Goal: Task Accomplishment & Management: Use online tool/utility

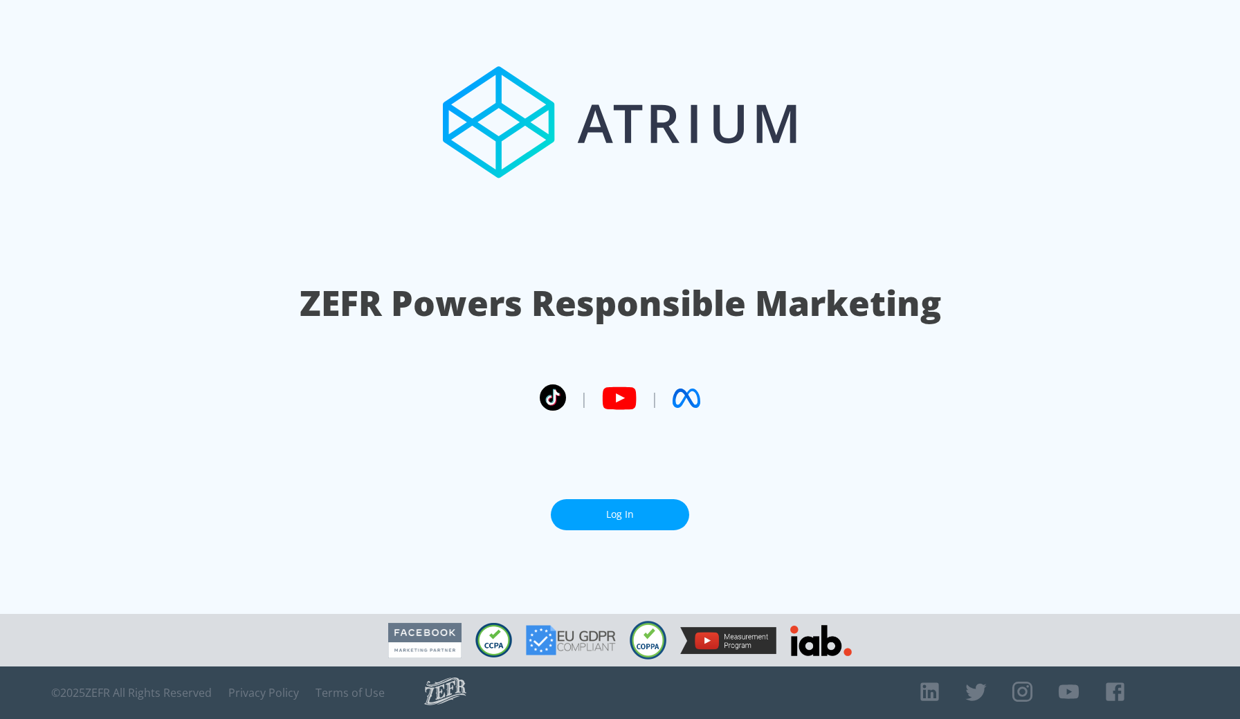
click at [640, 518] on link "Log In" at bounding box center [620, 514] width 138 height 31
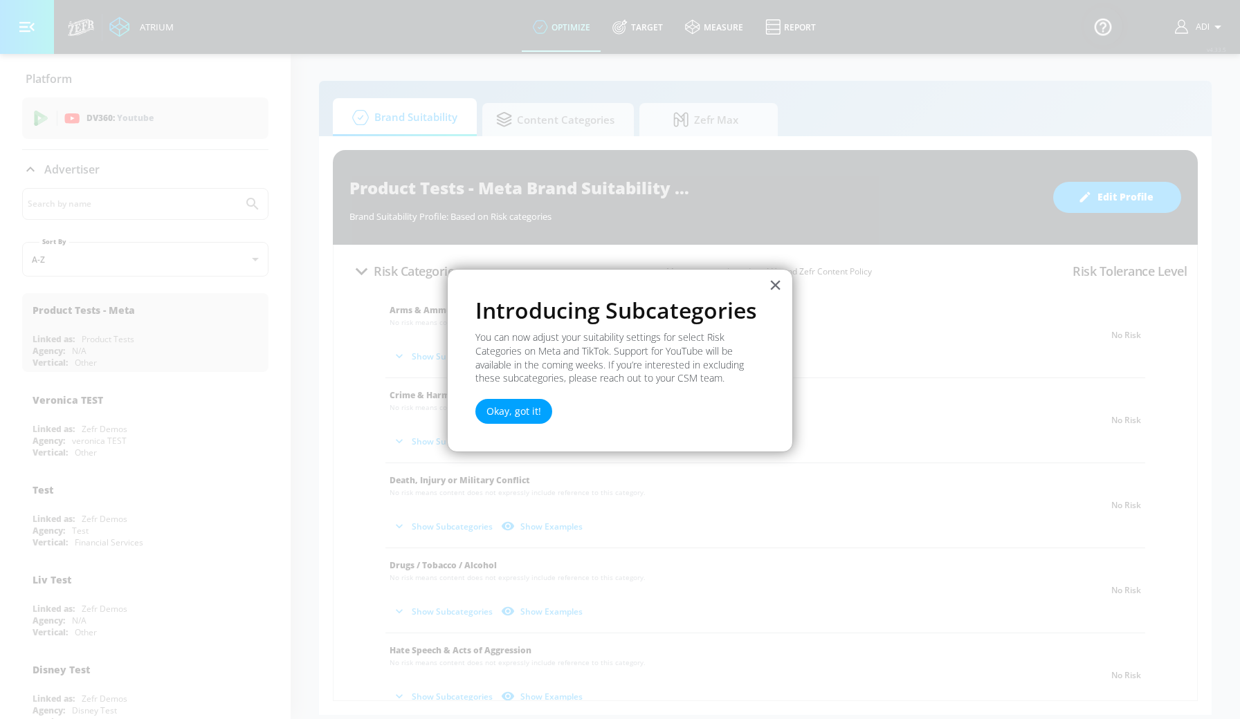
drag, startPoint x: 510, startPoint y: 408, endPoint x: 509, endPoint y: 398, distance: 10.5
click at [509, 399] on button "Okay, got it!" at bounding box center [513, 411] width 77 height 25
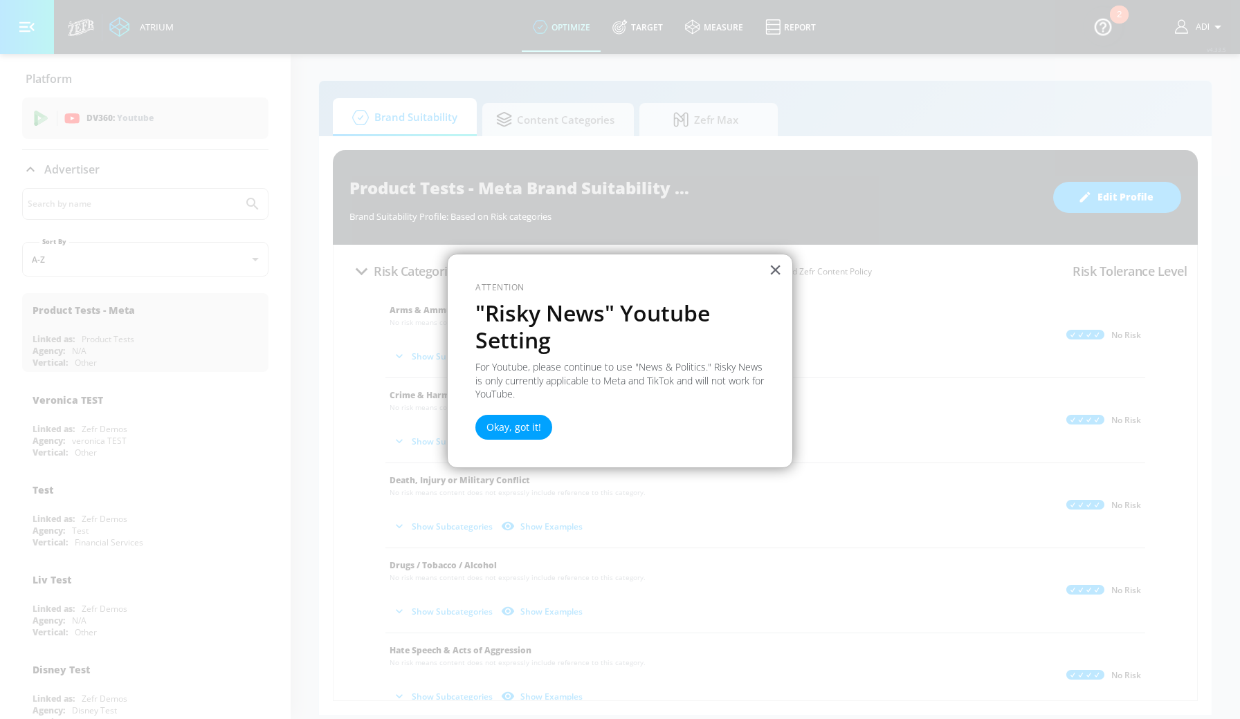
click at [508, 408] on div "Okay, got it!" at bounding box center [513, 424] width 77 height 32
click at [507, 428] on button "Okay, got it!" at bounding box center [513, 427] width 77 height 25
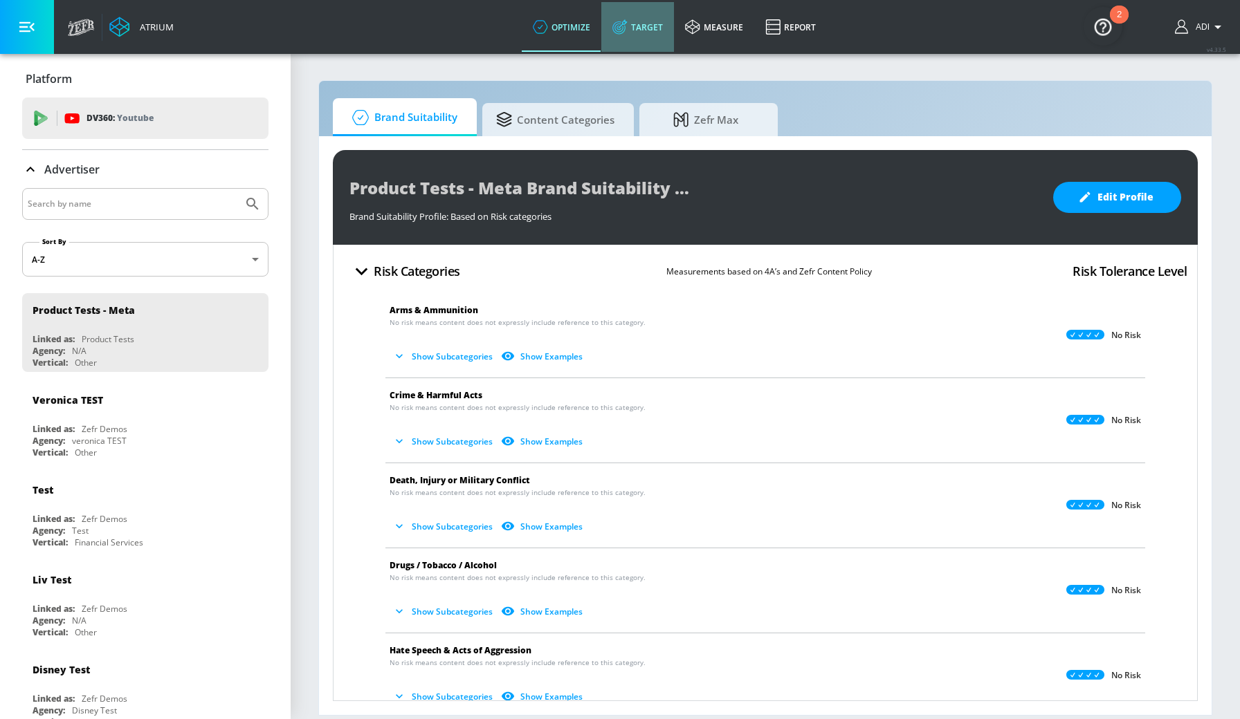
click at [627, 29] on icon at bounding box center [619, 26] width 15 height 15
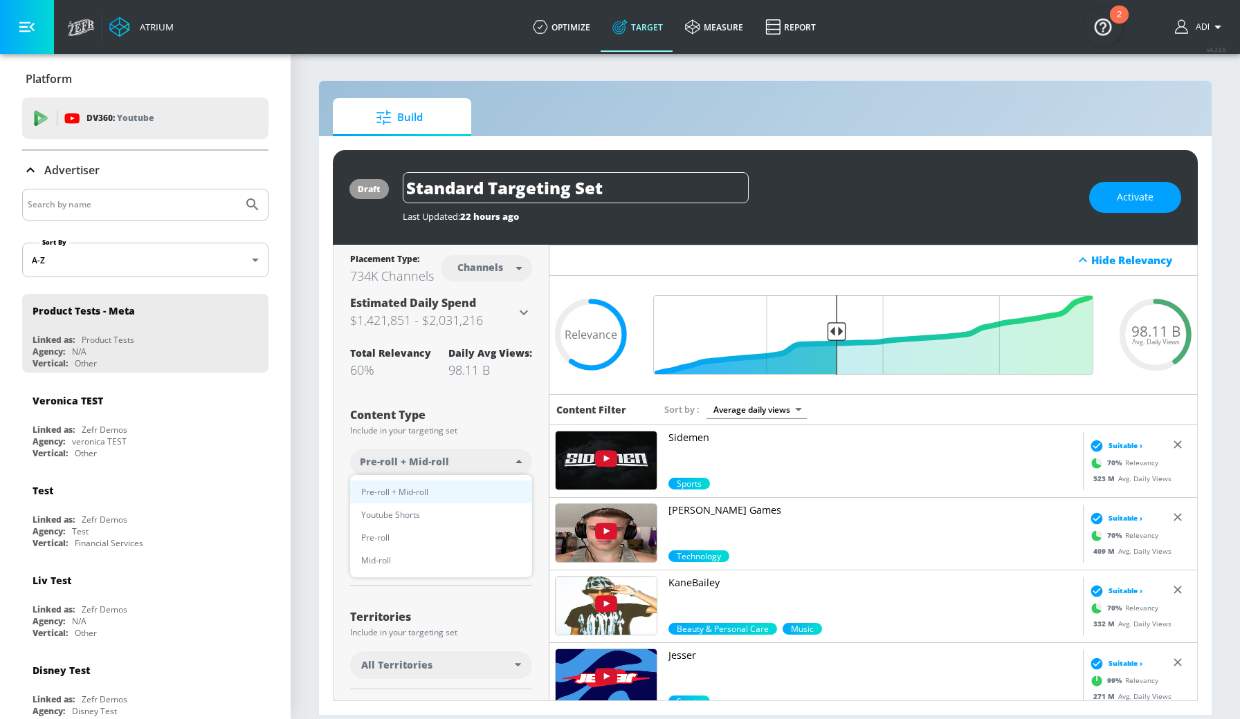
click at [425, 457] on body "Atrium optimize Target measure Report optimize Target measure Report v 4.33.5 A…" at bounding box center [620, 359] width 1240 height 719
click at [351, 408] on div at bounding box center [620, 359] width 1240 height 719
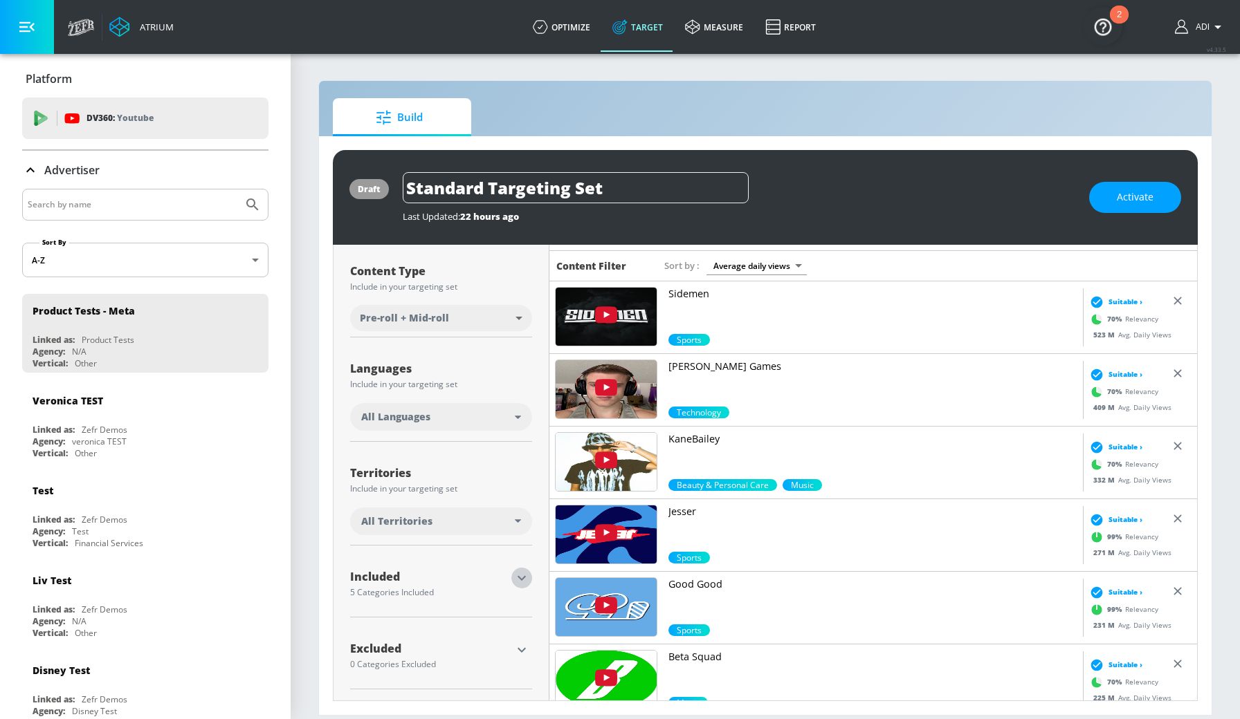
click at [517, 570] on icon "button" at bounding box center [521, 578] width 17 height 17
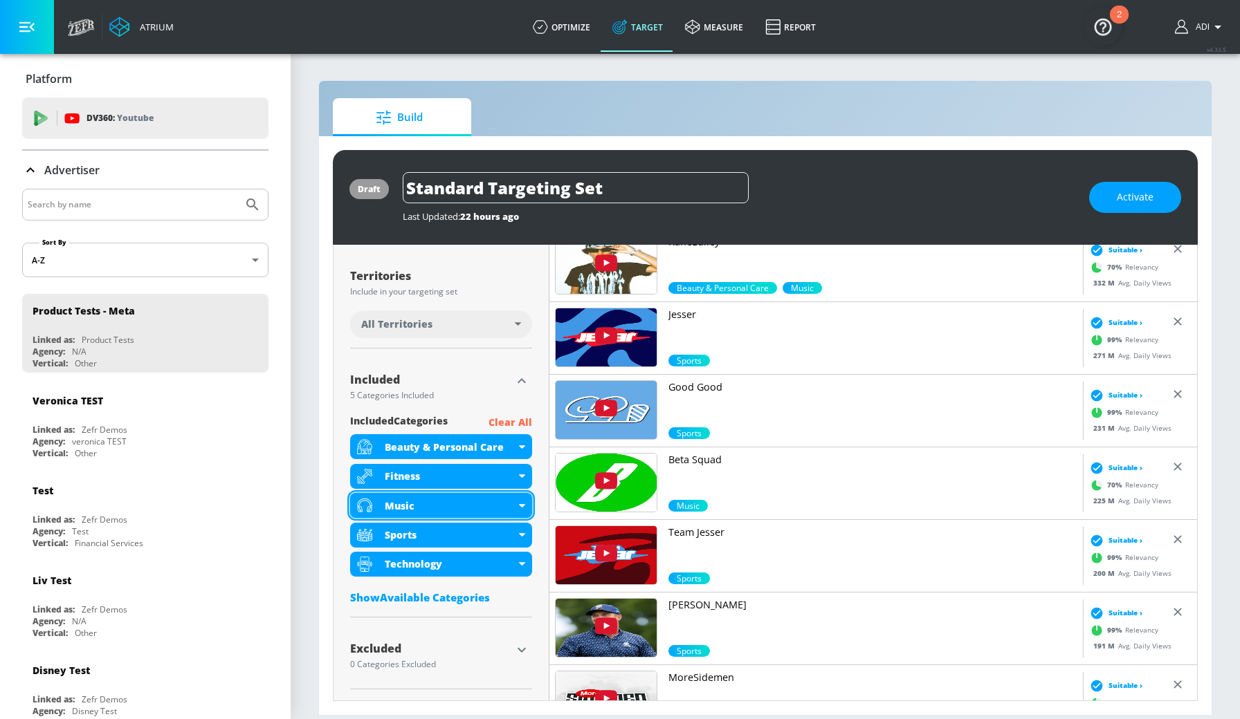
click at [524, 500] on div "Music" at bounding box center [441, 505] width 182 height 25
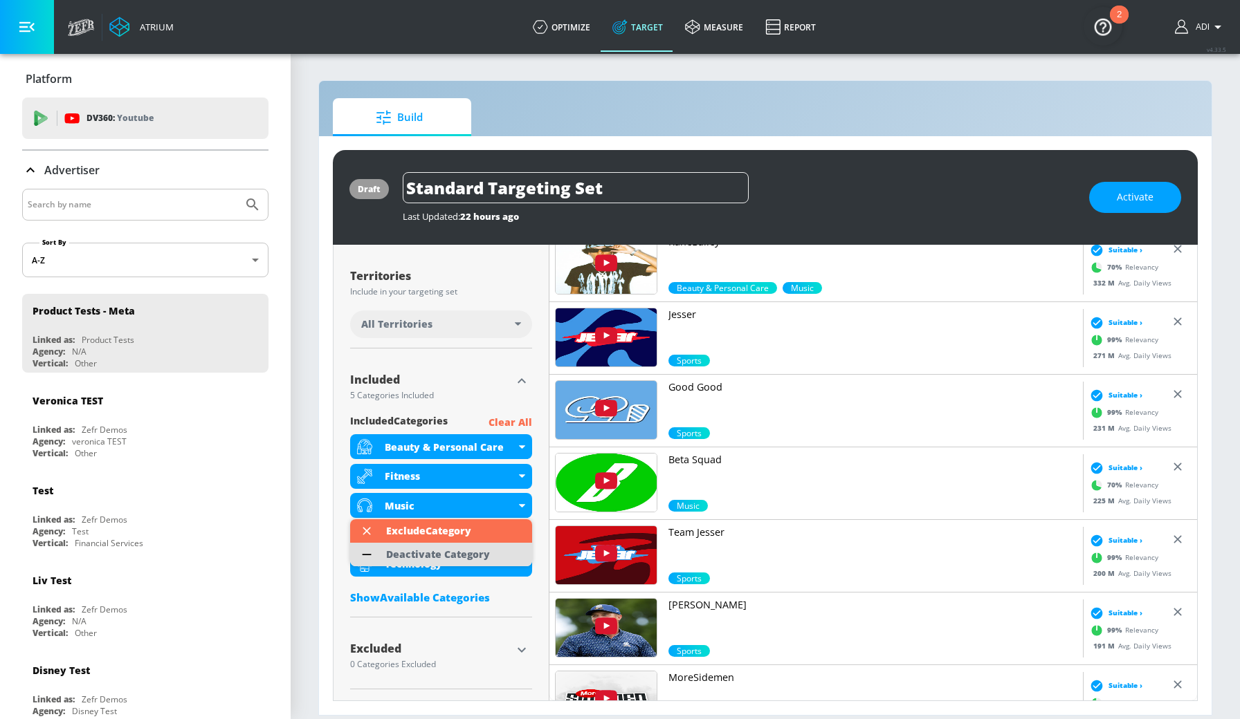
click at [440, 555] on div "Deactivate Category" at bounding box center [438, 555] width 104 height 10
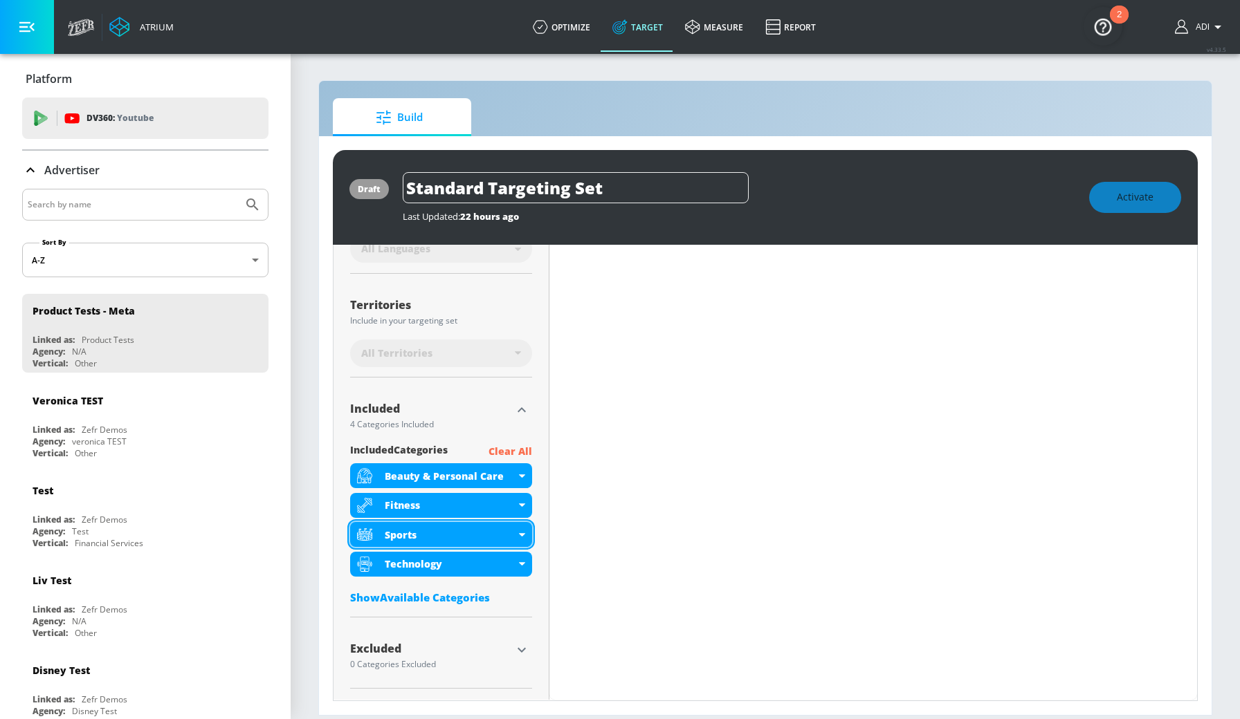
click at [517, 517] on div "Beauty & Personal Care Fitness Sports Technology" at bounding box center [441, 519] width 182 height 113
click at [515, 533] on div "Sports" at bounding box center [441, 535] width 182 height 25
click at [520, 526] on div "Sports" at bounding box center [441, 534] width 182 height 25
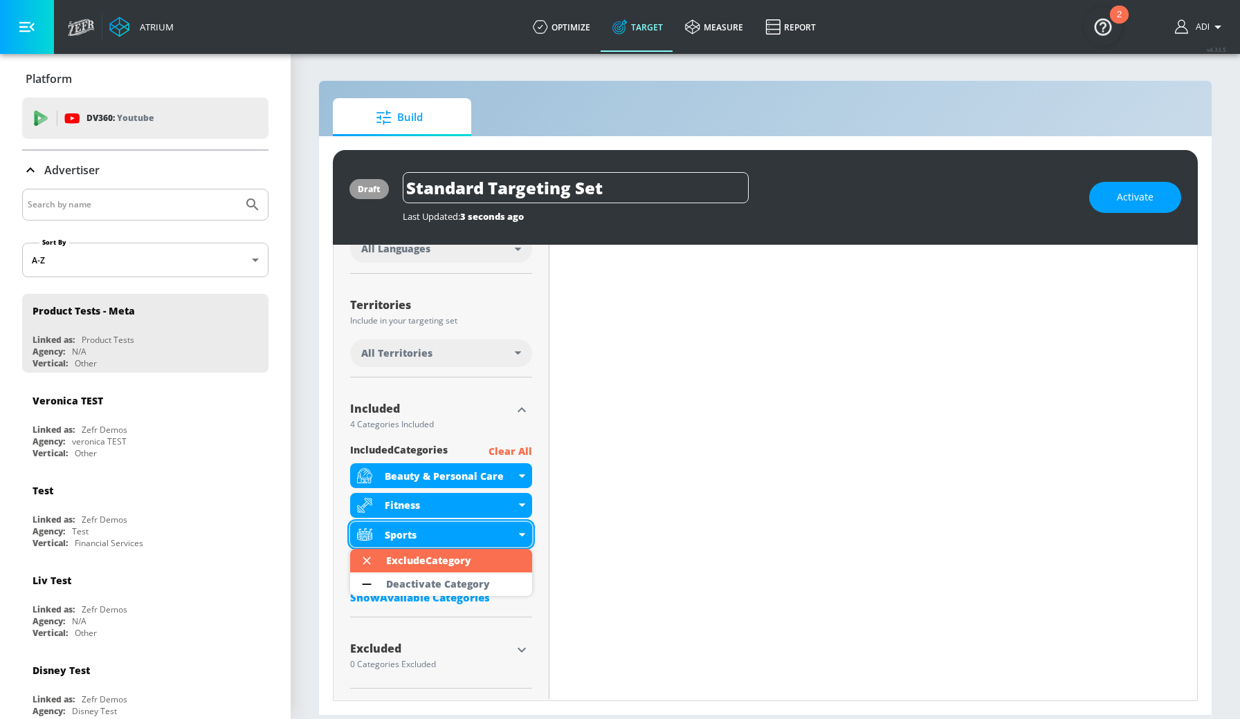
scroll to position [311, 0]
click at [410, 585] on div "Deactivate Category" at bounding box center [438, 585] width 104 height 10
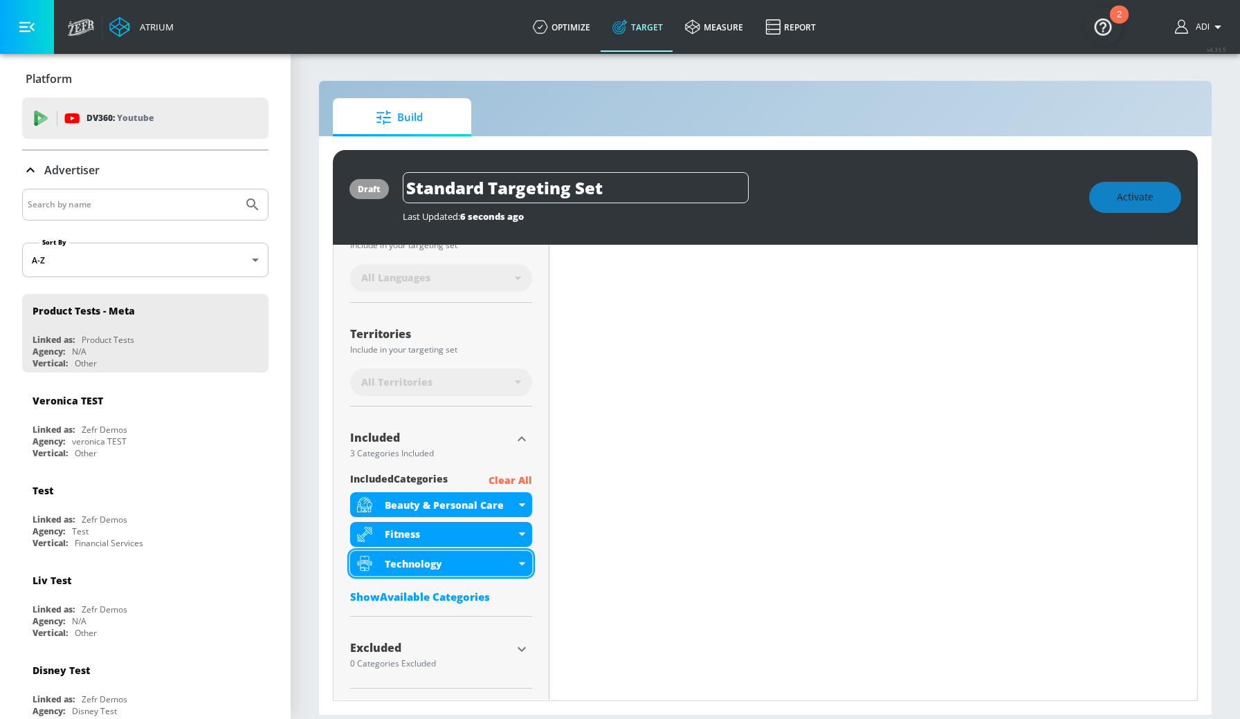
click at [518, 553] on div "Technology" at bounding box center [441, 563] width 182 height 25
click at [519, 565] on icon at bounding box center [522, 564] width 6 height 3
click at [522, 567] on div "Technology" at bounding box center [441, 564] width 182 height 25
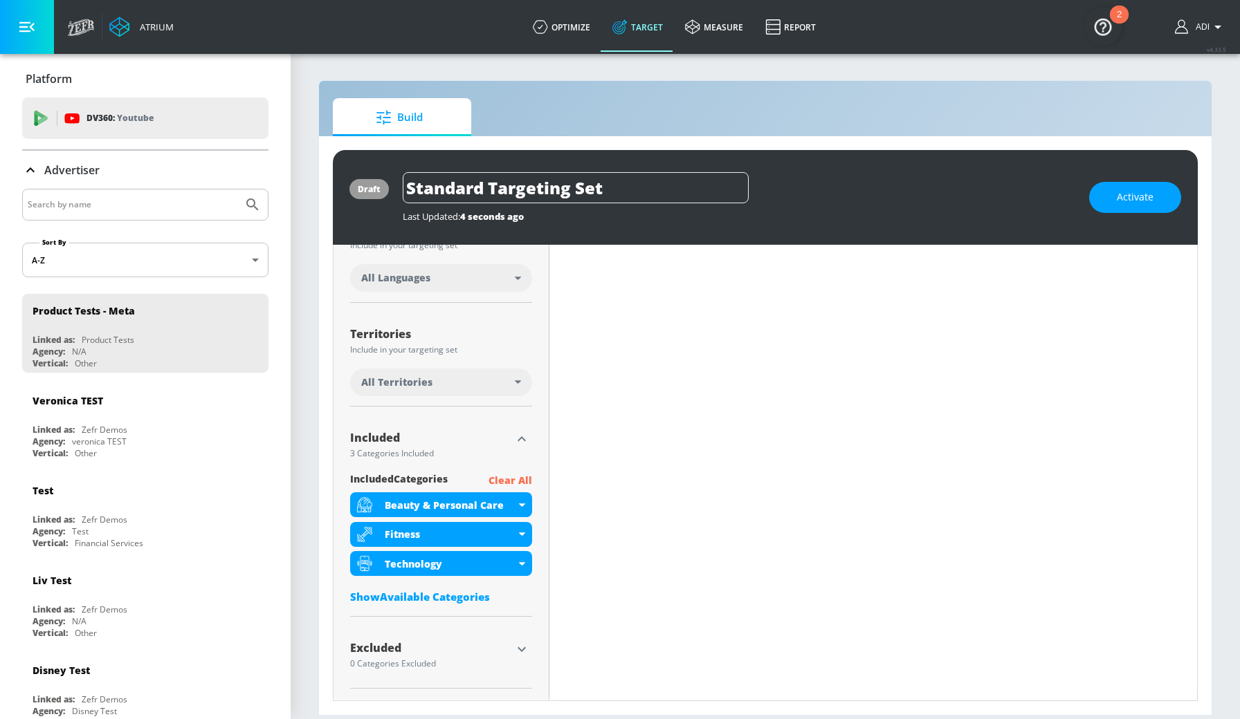
click at [593, 493] on div "Content Filter Sort by Average daily views avg_daily_views_last_7_days Update E…" at bounding box center [872, 390] width 647 height 558
click at [498, 564] on div "Technology" at bounding box center [441, 563] width 182 height 25
click at [427, 600] on div "Deactivate Category" at bounding box center [438, 602] width 104 height 10
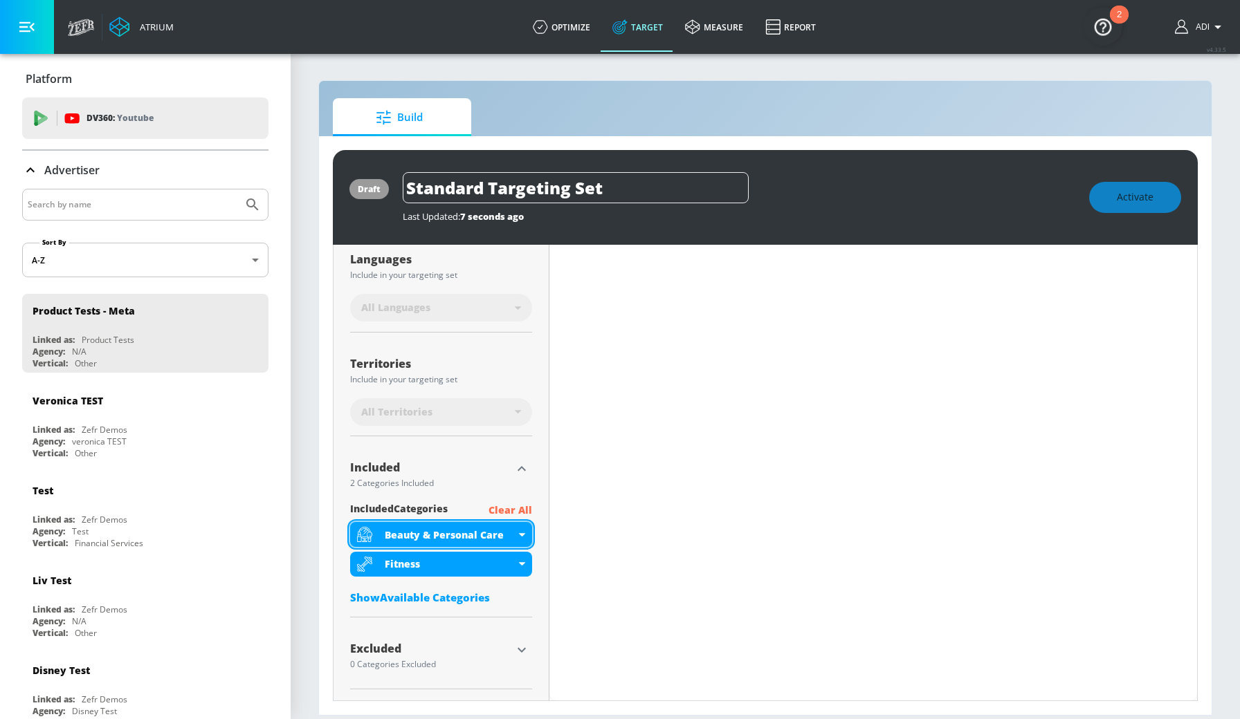
click at [450, 513] on div "included Categories Clear All Beauty & Personal Care Fitness Show Available Cat…" at bounding box center [441, 556] width 182 height 109
click at [441, 540] on div "Beauty & Personal Care" at bounding box center [450, 534] width 131 height 13
click at [520, 528] on div "Beauty & Personal Care" at bounding box center [441, 534] width 182 height 25
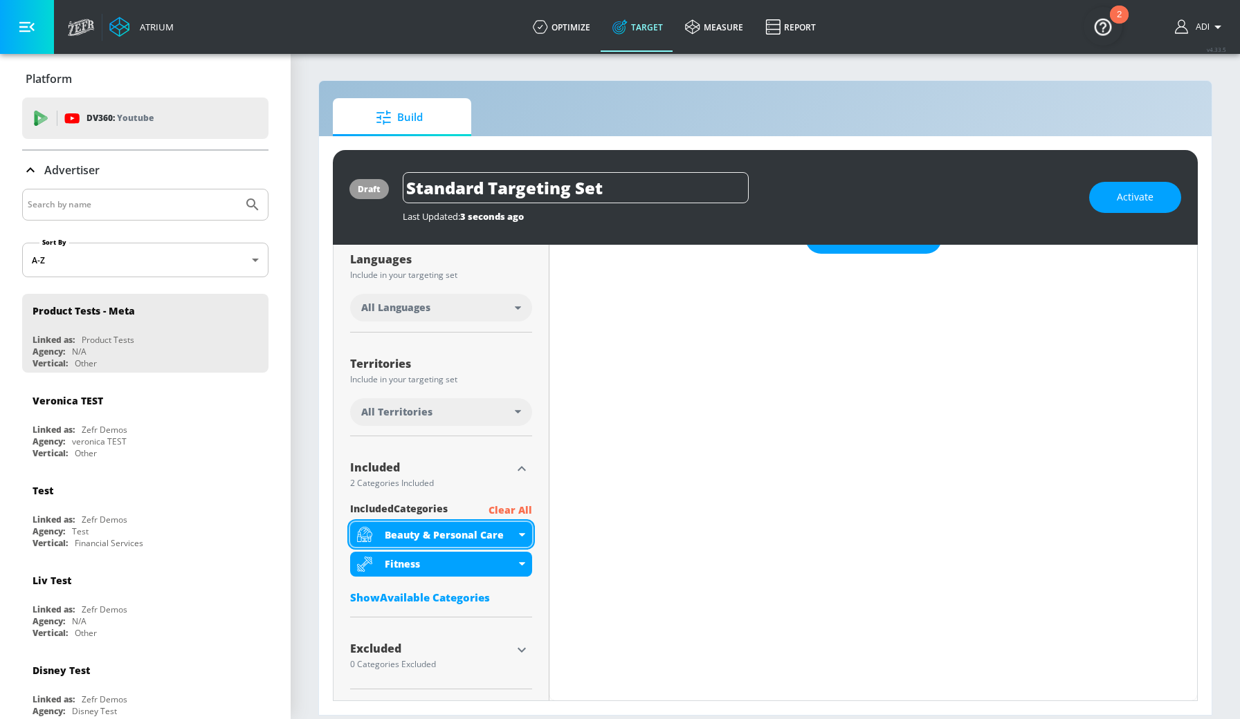
click at [518, 532] on div "Beauty & Personal Care" at bounding box center [441, 534] width 182 height 25
click at [519, 535] on icon at bounding box center [522, 534] width 6 height 3
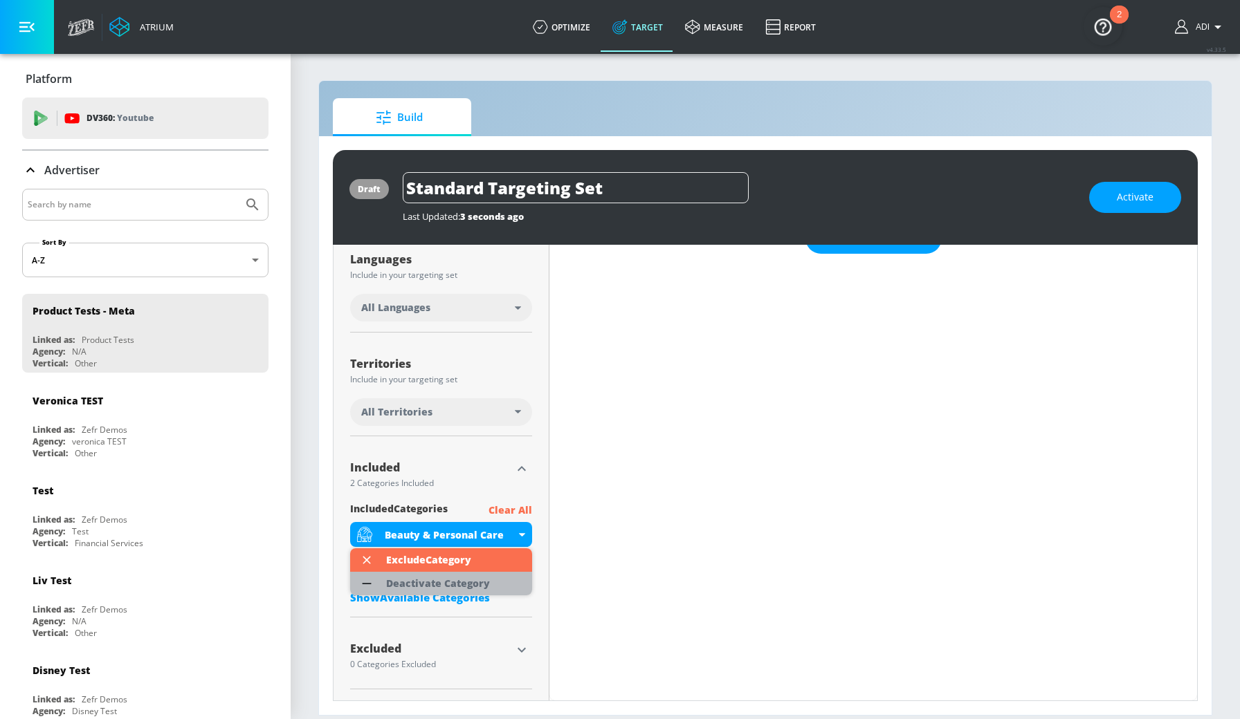
click at [457, 591] on div "Deactivate Category" at bounding box center [438, 584] width 118 height 24
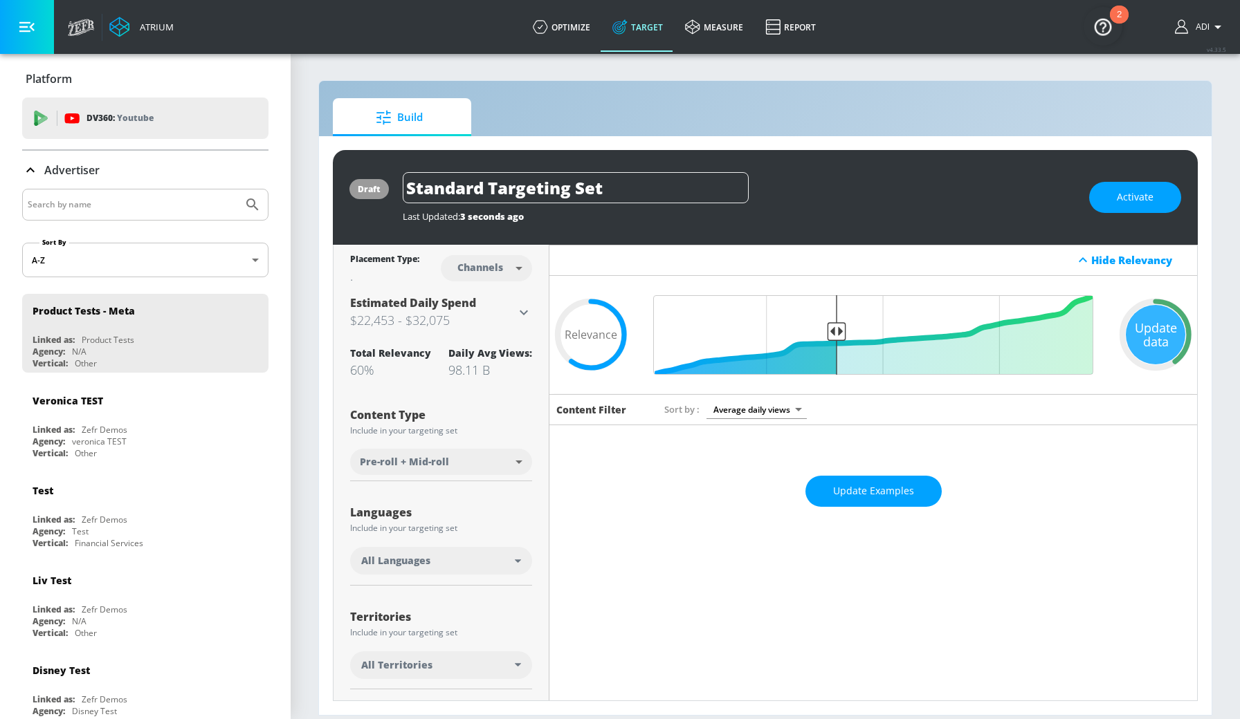
scroll to position [0, 0]
click at [866, 489] on span "Update Examples" at bounding box center [873, 491] width 81 height 17
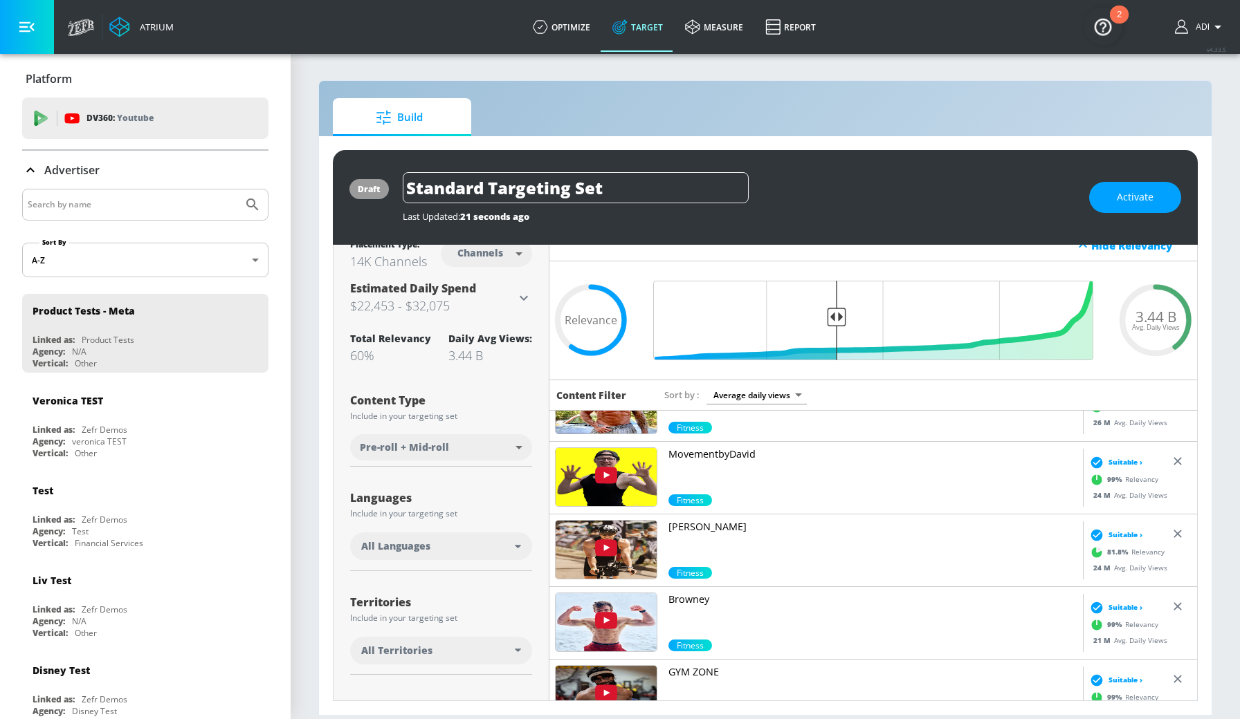
scroll to position [436, 0]
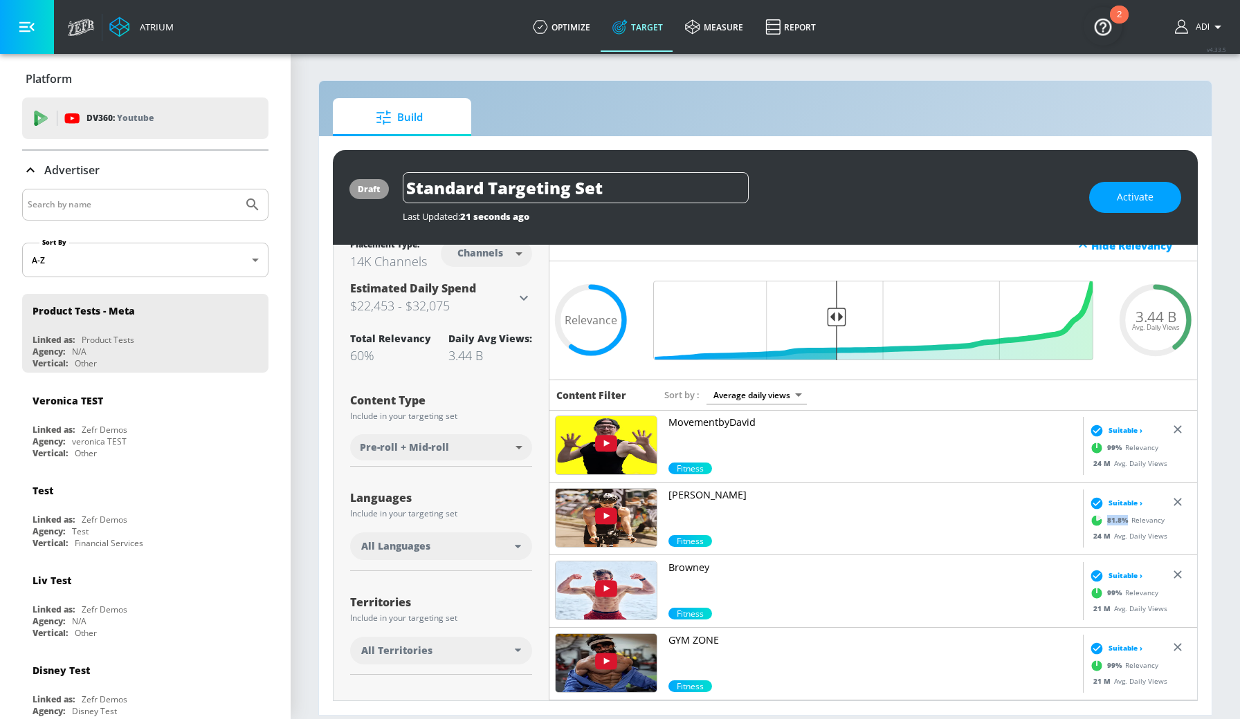
drag, startPoint x: 1125, startPoint y: 519, endPoint x: 1104, endPoint y: 519, distance: 20.8
click at [1104, 519] on div "81.8 % Relevancy" at bounding box center [1125, 520] width 78 height 21
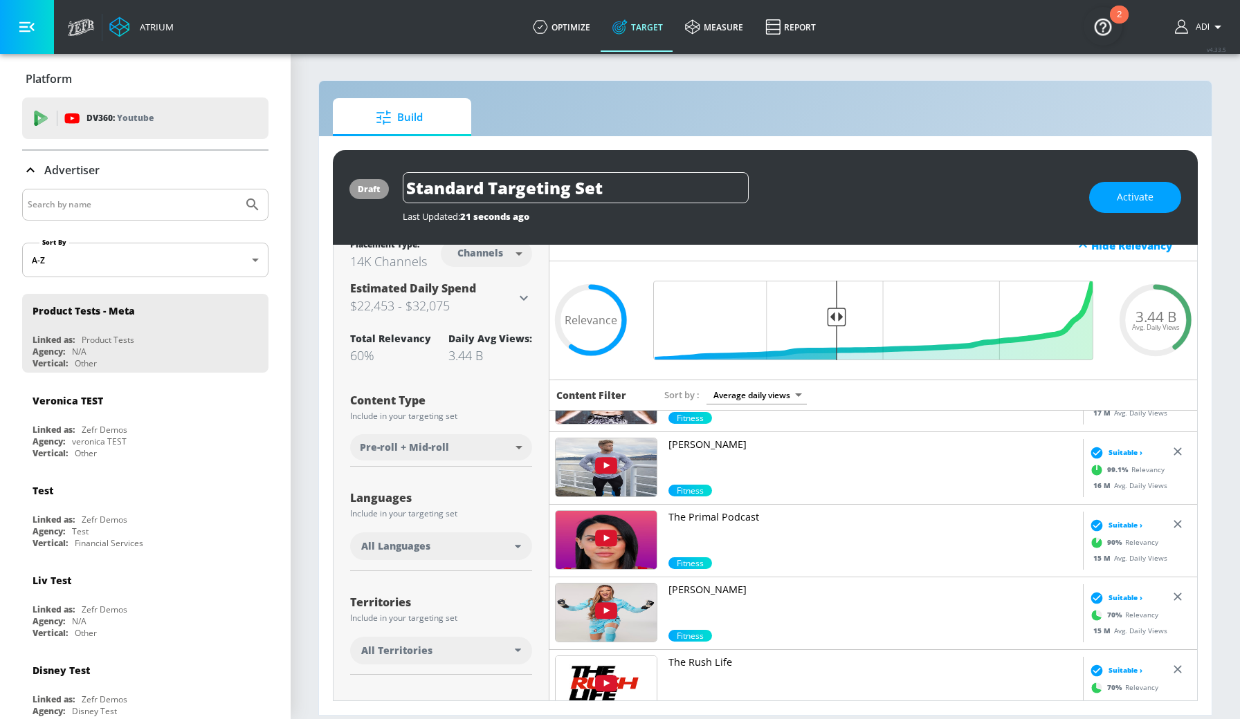
scroll to position [1026, 0]
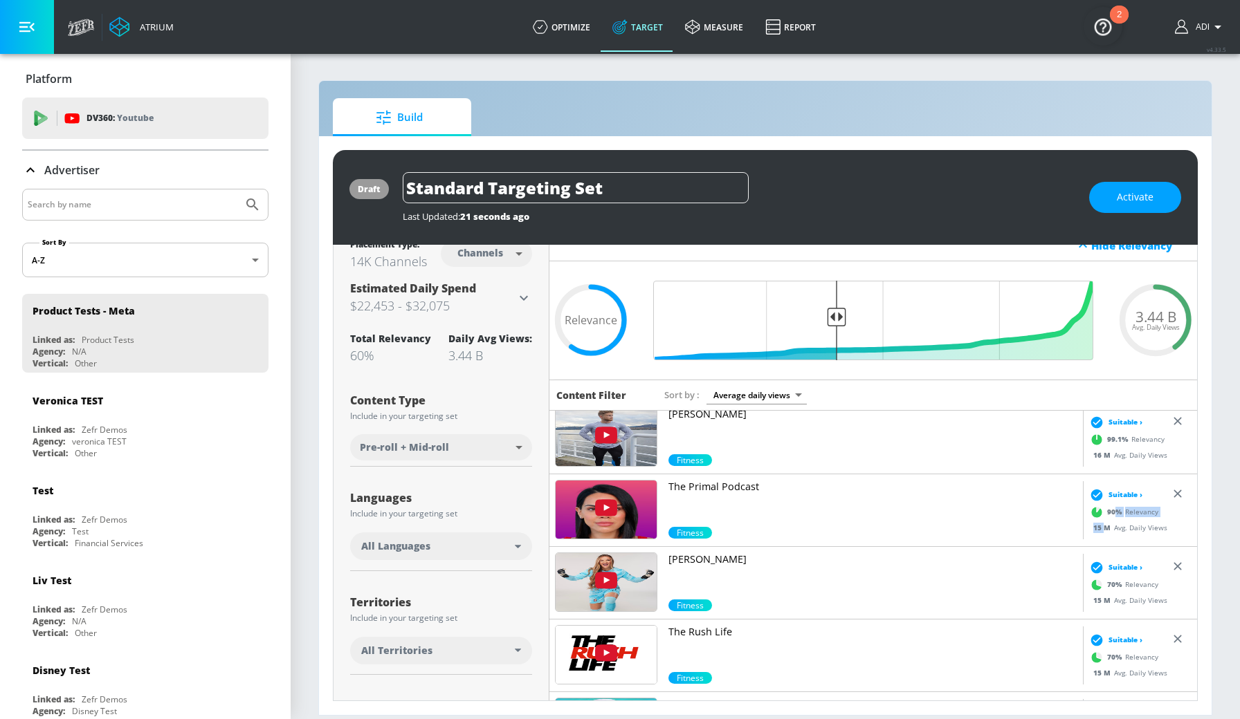
drag, startPoint x: 1115, startPoint y: 512, endPoint x: 1104, endPoint y: 528, distance: 20.0
click at [1104, 528] on div "Suitable › 90 % Relevancy 15 M Avg. Daily Views" at bounding box center [1140, 511] width 114 height 73
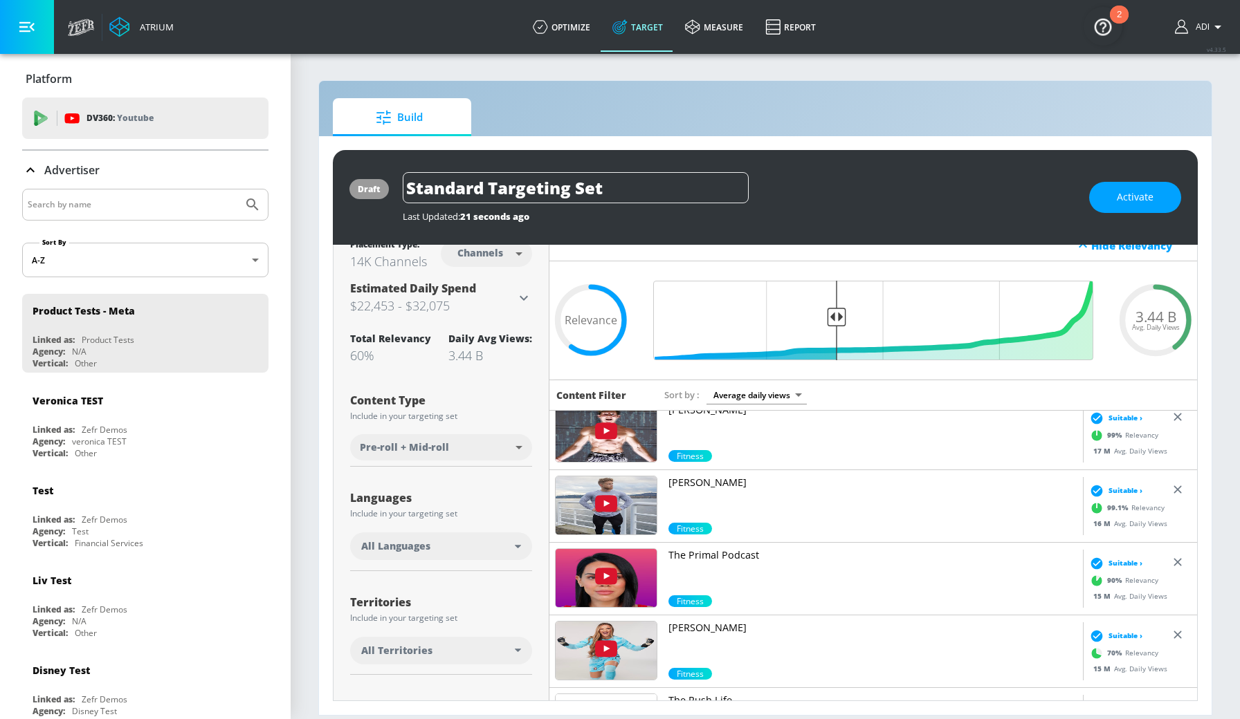
scroll to position [949, 0]
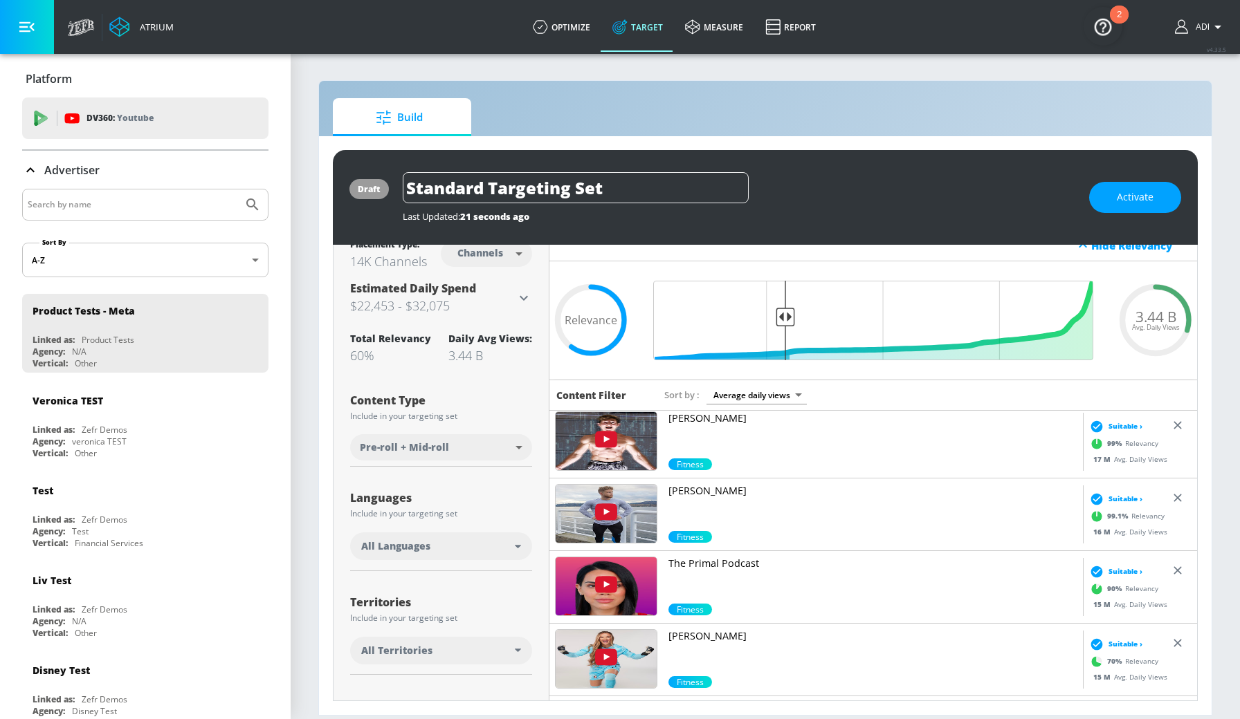
drag, startPoint x: 834, startPoint y: 319, endPoint x: 786, endPoint y: 314, distance: 48.0
click at [786, 314] on input "Final Threshold" at bounding box center [873, 321] width 454 height 80
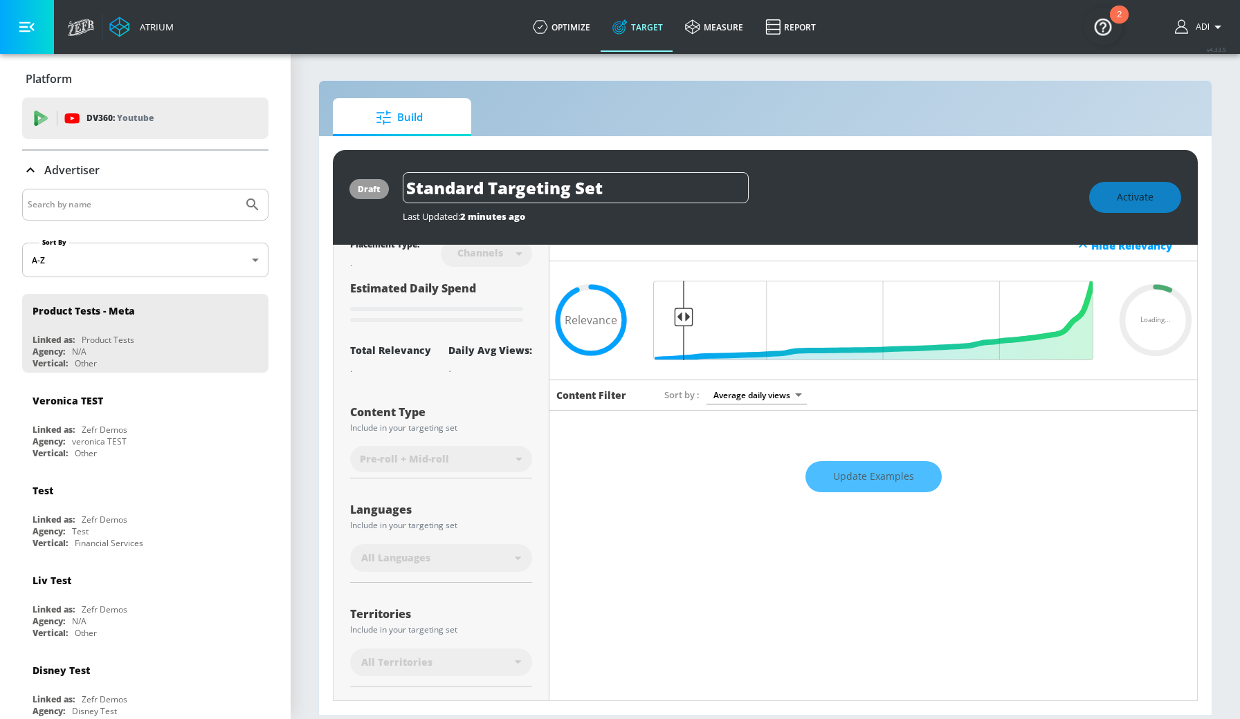
drag, startPoint x: 786, startPoint y: 314, endPoint x: 692, endPoint y: 307, distance: 94.3
click at [683, 307] on input "Final Threshold" at bounding box center [873, 321] width 454 height 80
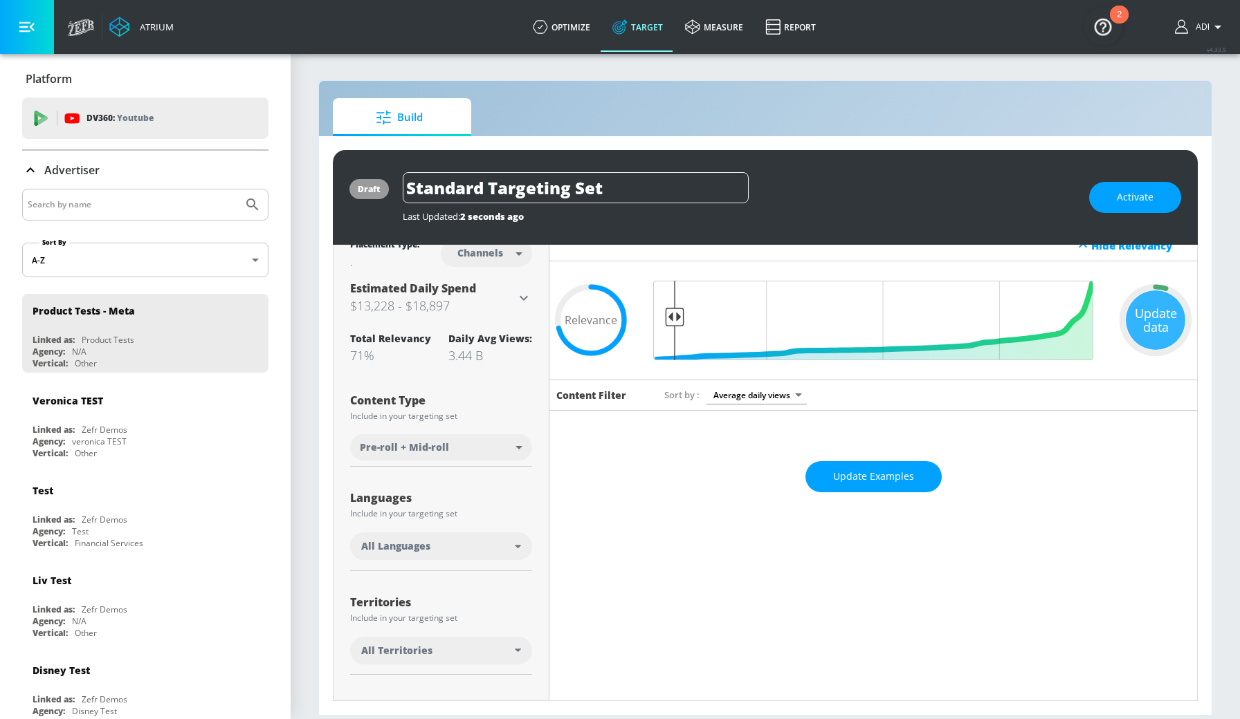
drag, startPoint x: 688, startPoint y: 320, endPoint x: 674, endPoint y: 320, distance: 14.5
click at [674, 320] on input "Final Threshold" at bounding box center [873, 321] width 454 height 80
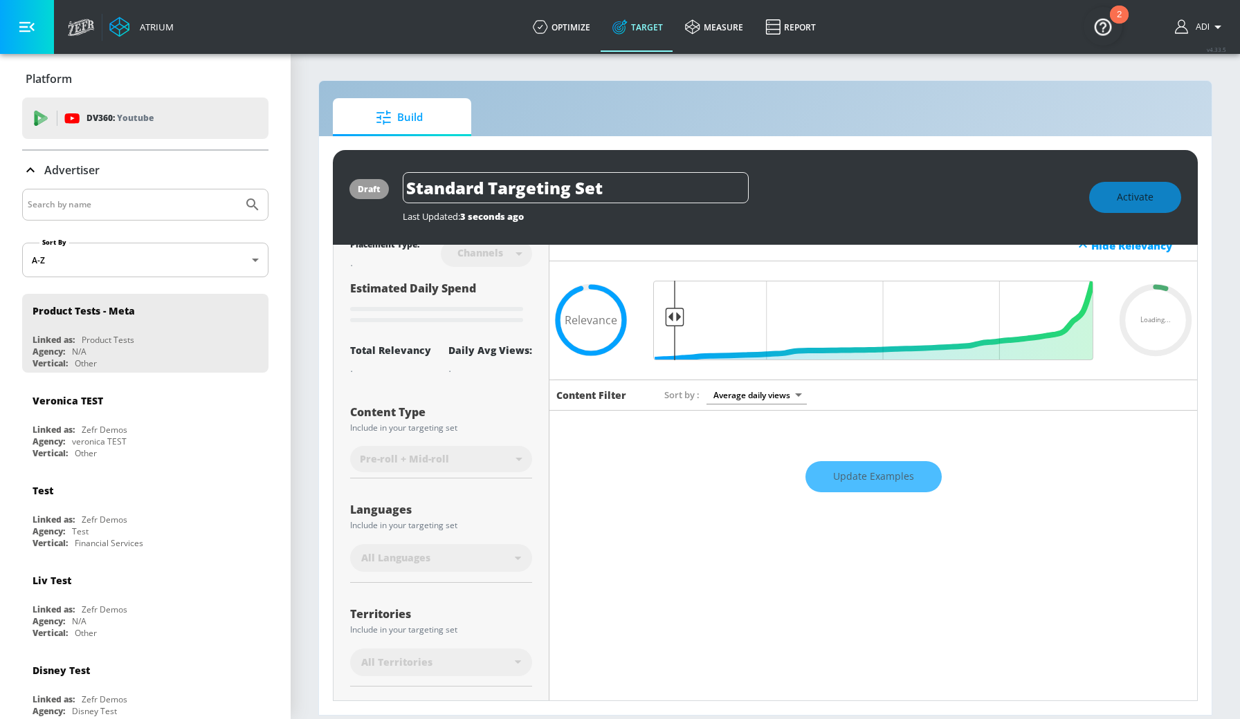
click at [826, 481] on div "Update Examples" at bounding box center [872, 477] width 647 height 48
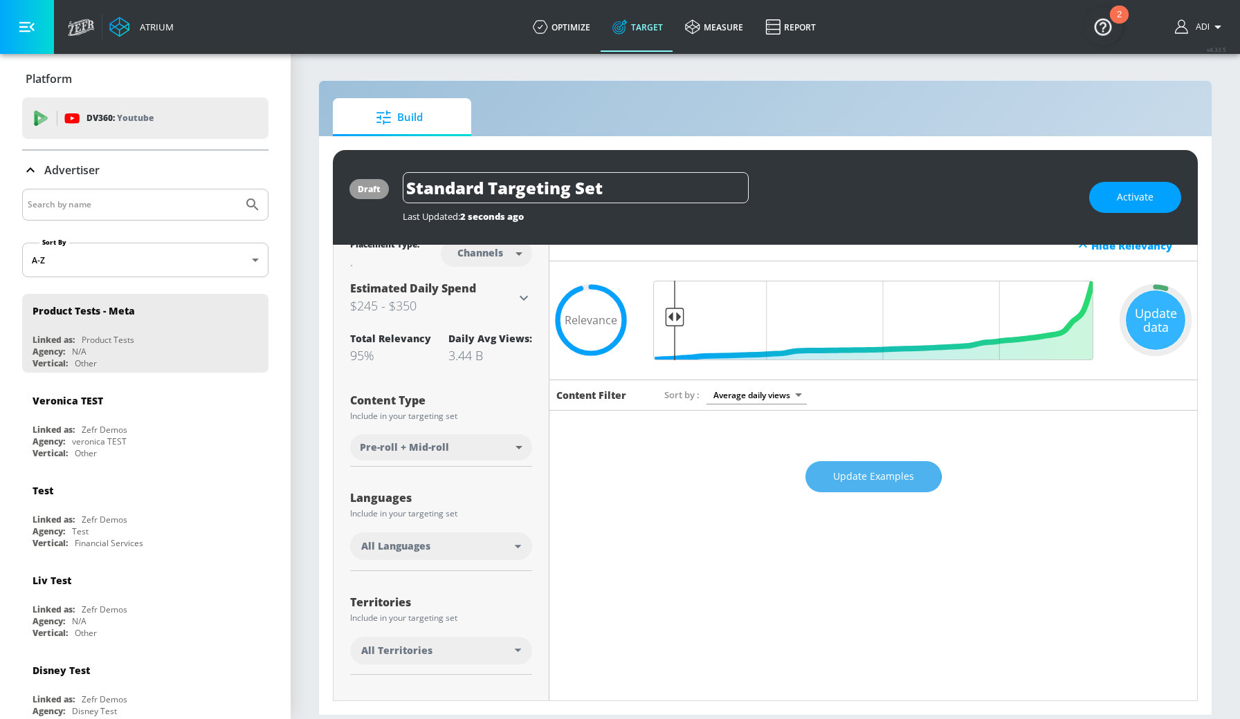
click at [836, 477] on span "Update Examples" at bounding box center [873, 476] width 81 height 17
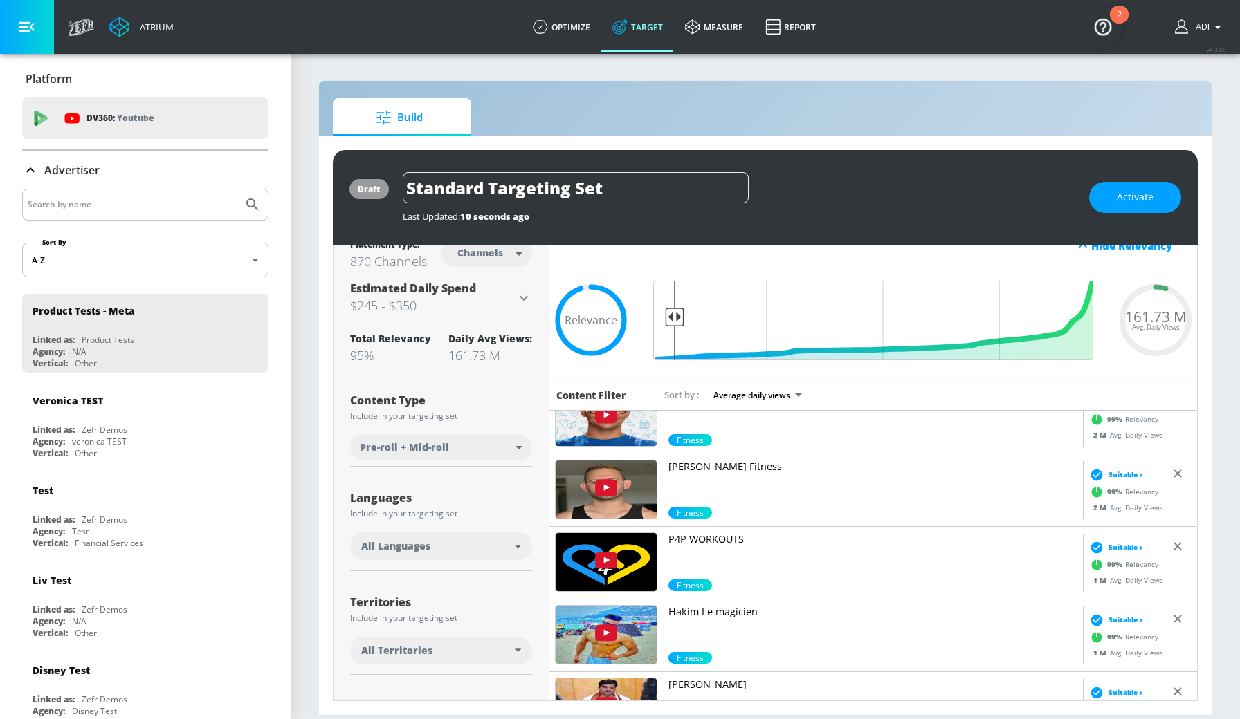
scroll to position [1337, 0]
click at [675, 315] on input "Final Threshold" at bounding box center [873, 321] width 454 height 80
drag, startPoint x: 680, startPoint y: 315, endPoint x: 710, endPoint y: 322, distance: 31.2
type input "0.87"
click at [710, 322] on input "Final Threshold" at bounding box center [873, 321] width 454 height 80
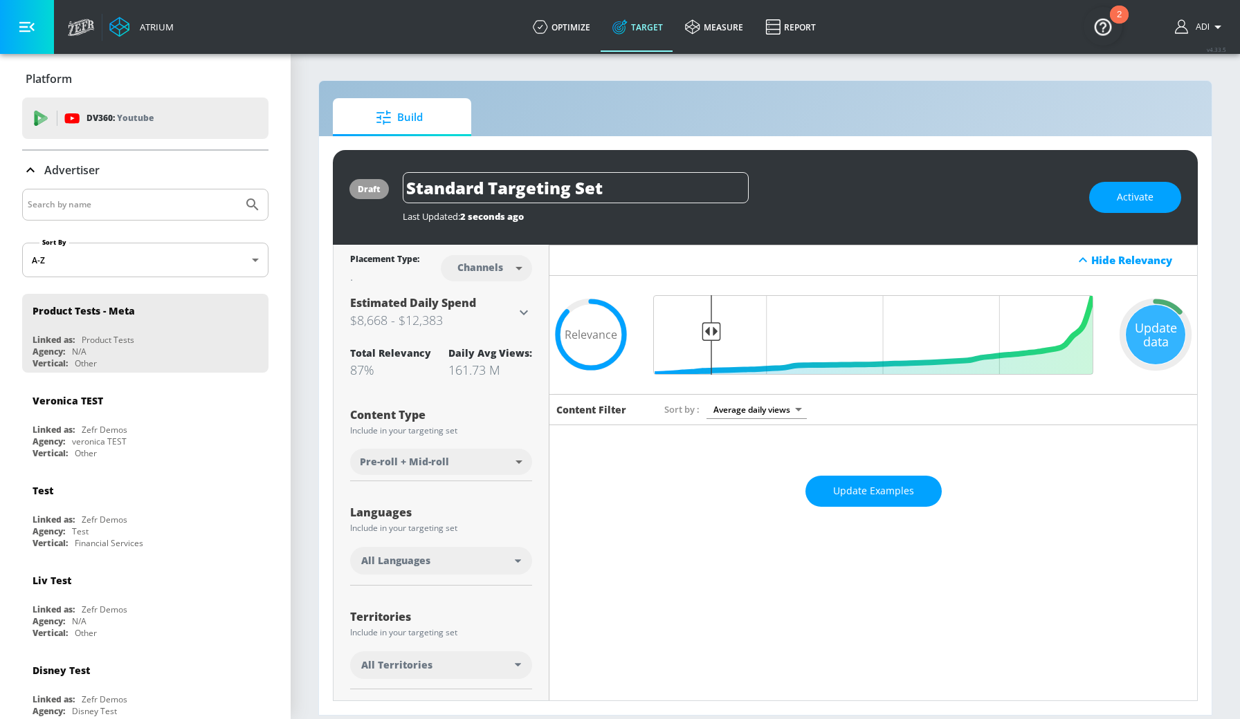
scroll to position [0, 0]
click at [486, 273] on body "Atrium optimize Target measure Report optimize Target measure Report v 4.33.5 A…" at bounding box center [620, 359] width 1240 height 719
click at [481, 315] on div "Videos" at bounding box center [480, 321] width 39 height 15
type input "videos"
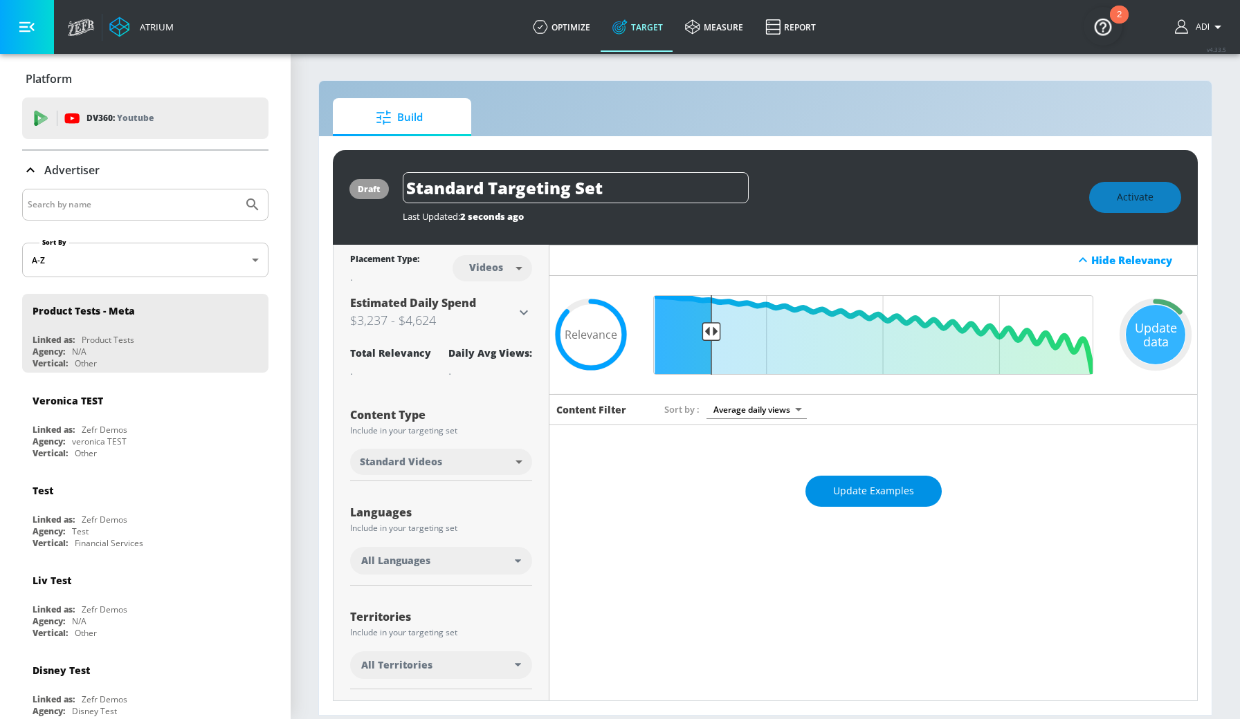
click at [845, 490] on span "Update Examples" at bounding box center [873, 491] width 81 height 17
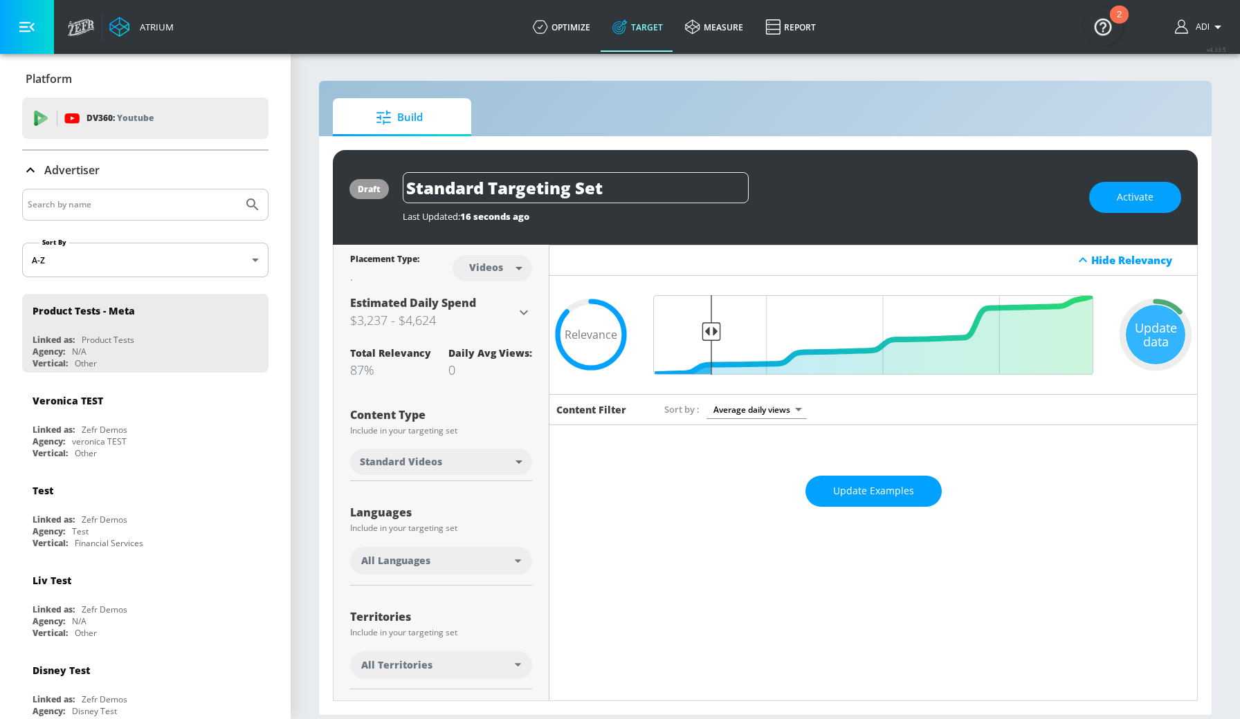
click at [845, 490] on span "Update Examples" at bounding box center [873, 491] width 81 height 17
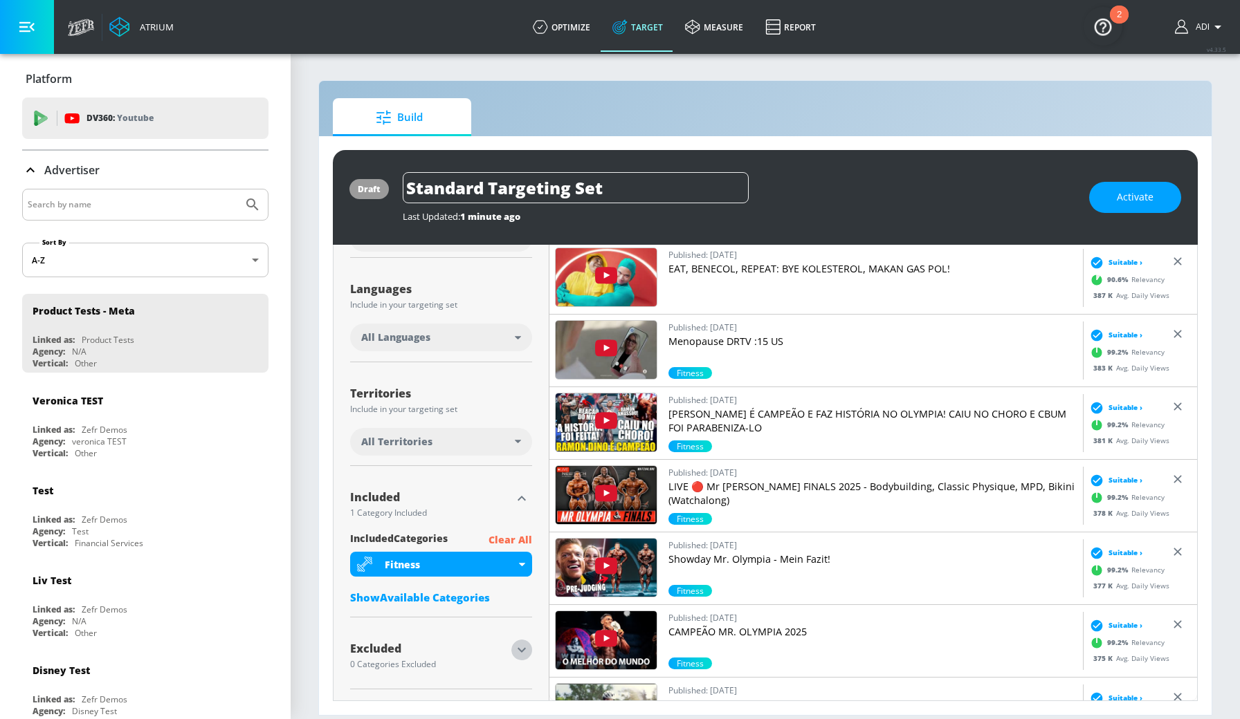
click at [520, 651] on icon "button" at bounding box center [521, 650] width 8 height 5
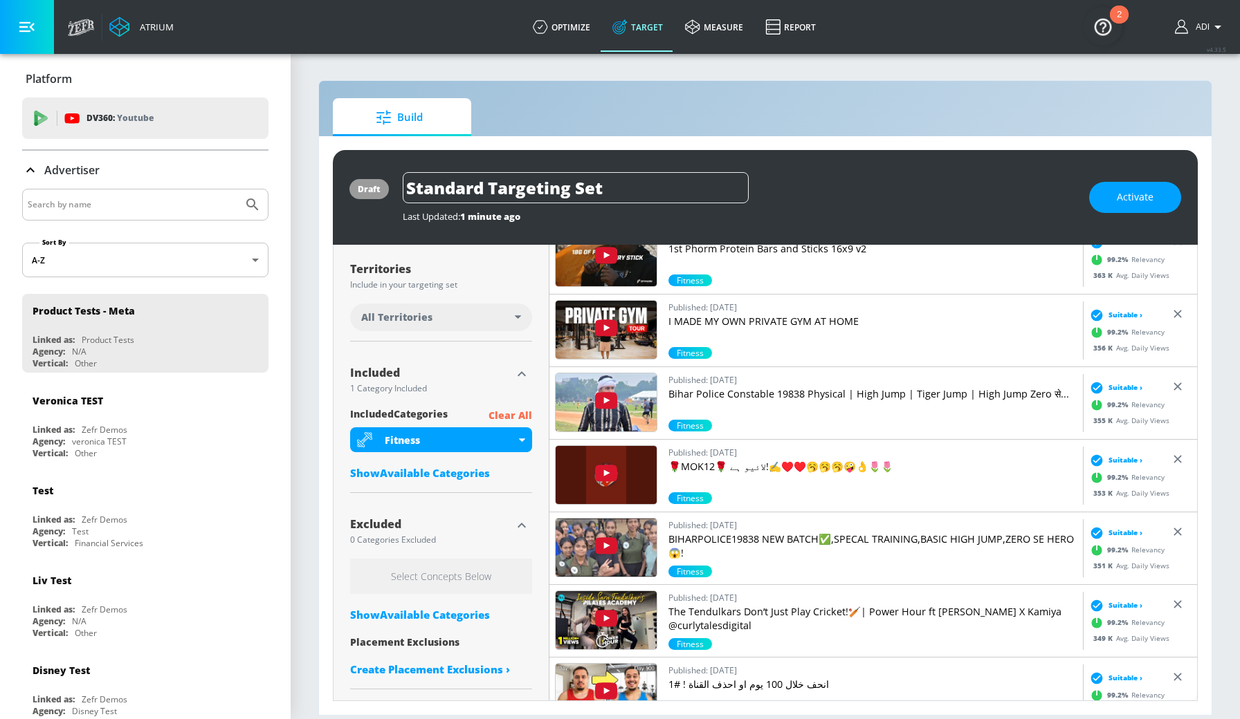
click at [412, 524] on div "Excluded" at bounding box center [430, 524] width 161 height 11
click at [425, 587] on h6 "Select Concepts Below" at bounding box center [441, 576] width 182 height 35
click at [431, 578] on h6 "Select Concepts Below" at bounding box center [441, 576] width 182 height 35
click at [480, 551] on div "Excluded 0 Categories Excluded Select Concepts Below Show Available Categories …" at bounding box center [441, 596] width 182 height 185
click at [418, 610] on div "Show Available Categories" at bounding box center [441, 615] width 182 height 14
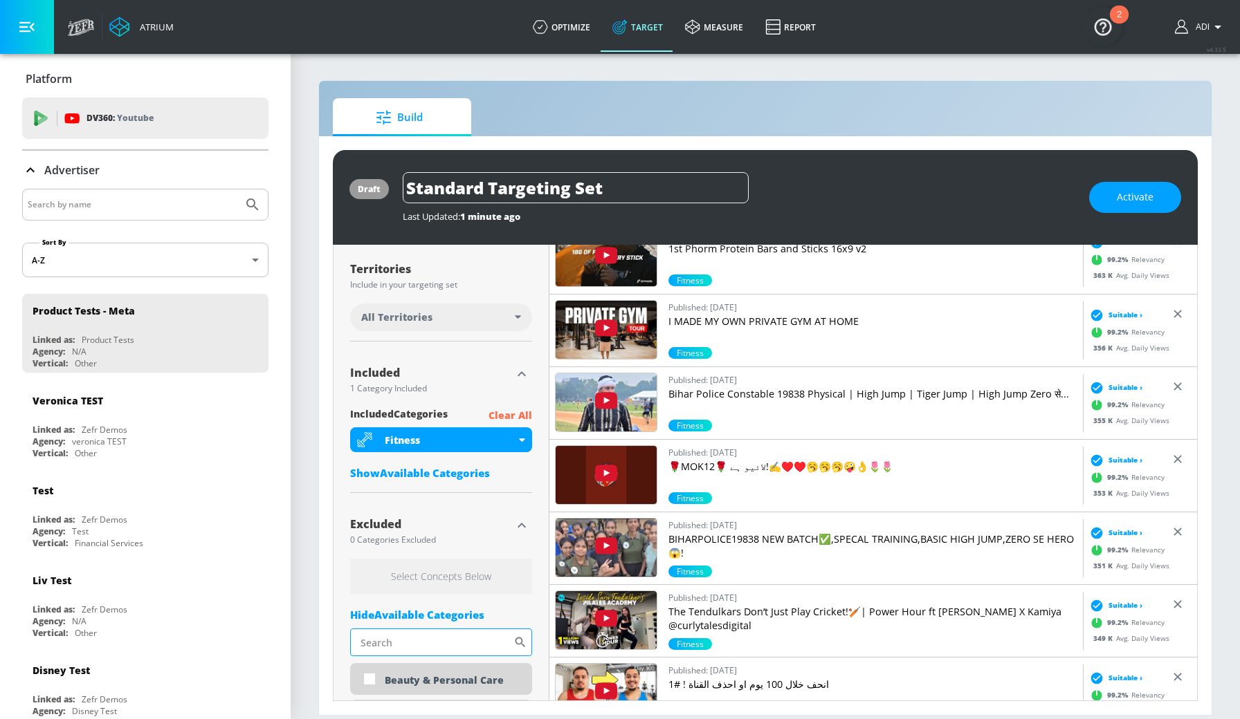
click at [407, 641] on input "Sort By" at bounding box center [431, 643] width 163 height 28
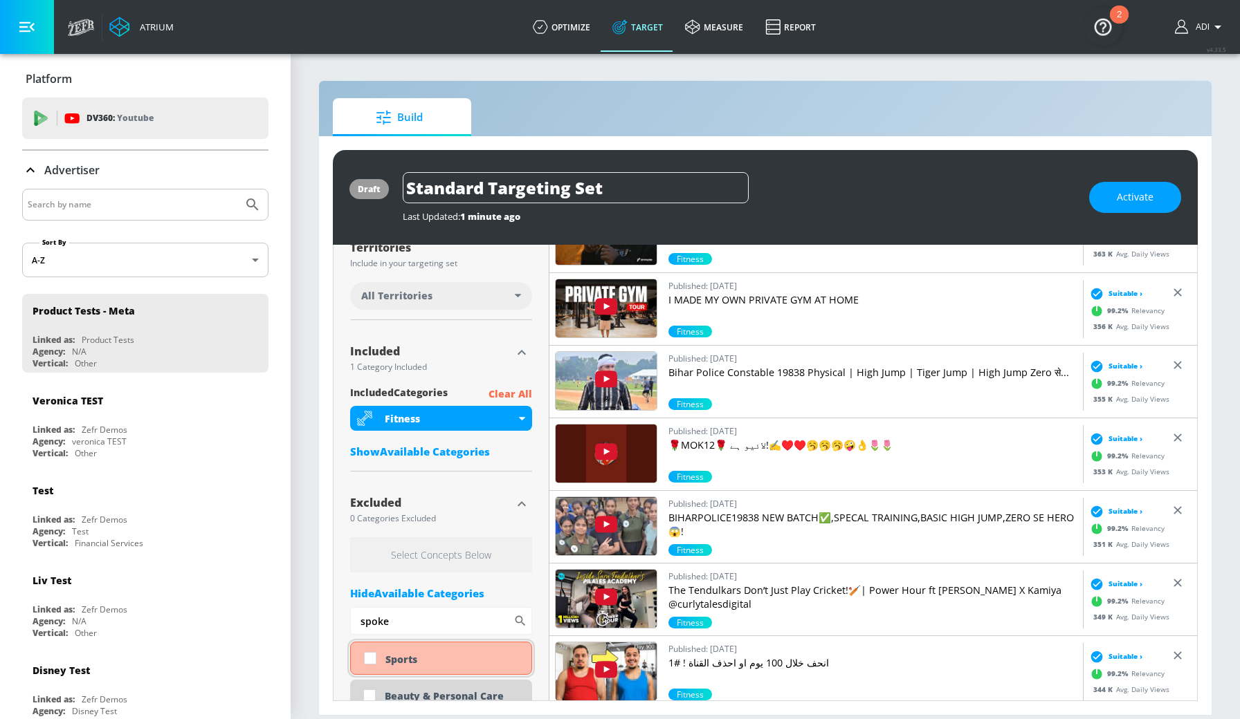
scroll to position [393, 0]
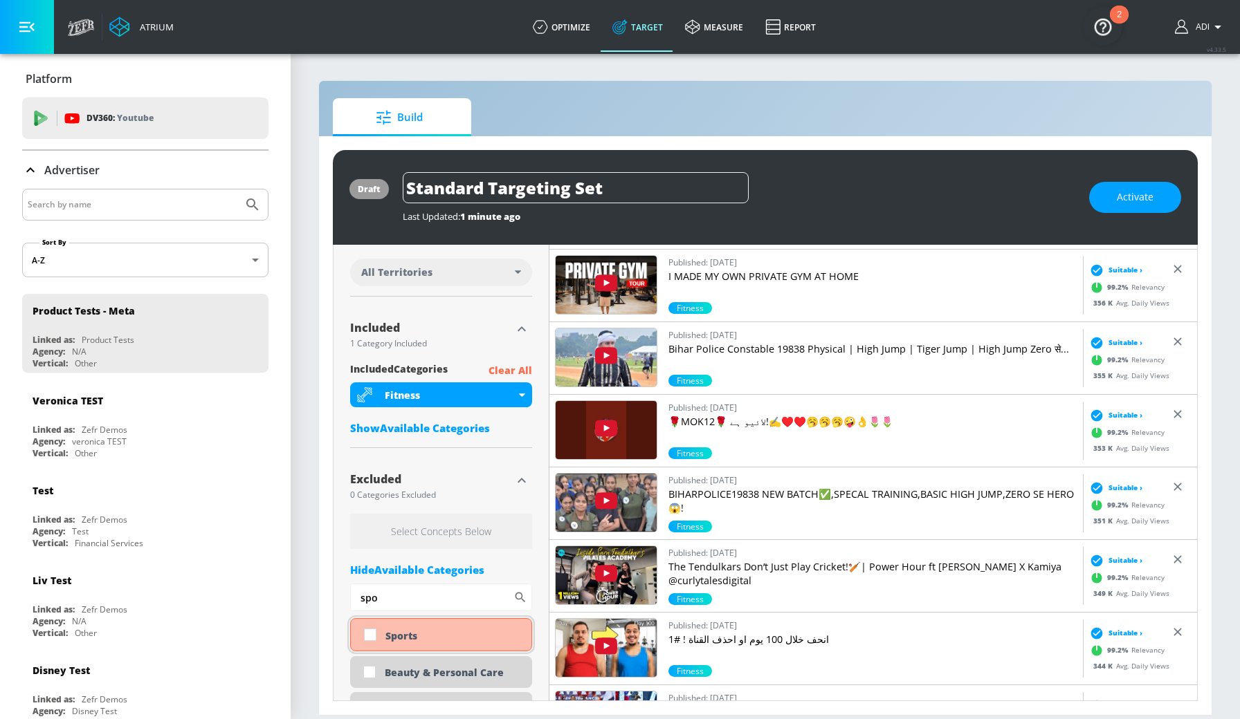
type input "spo"
click at [366, 639] on input "checkbox" at bounding box center [370, 635] width 25 height 25
checkbox input "true"
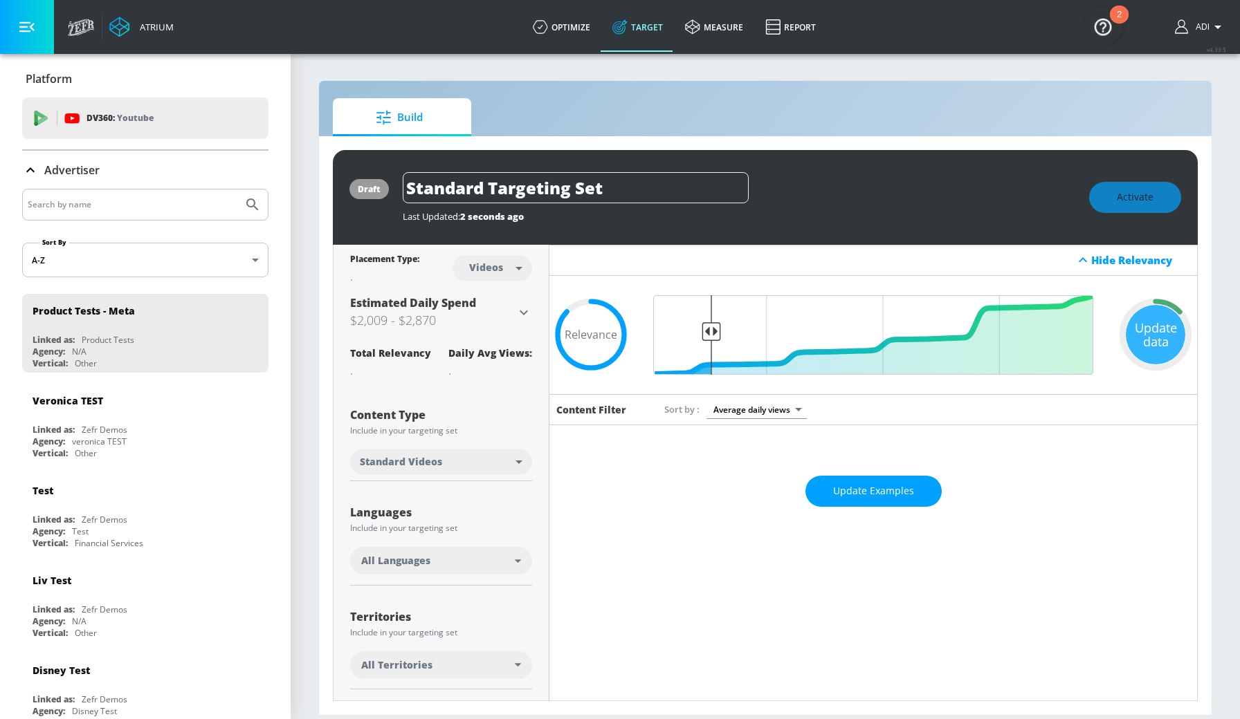
scroll to position [0, 0]
click at [907, 482] on button "Update Examples" at bounding box center [873, 491] width 136 height 31
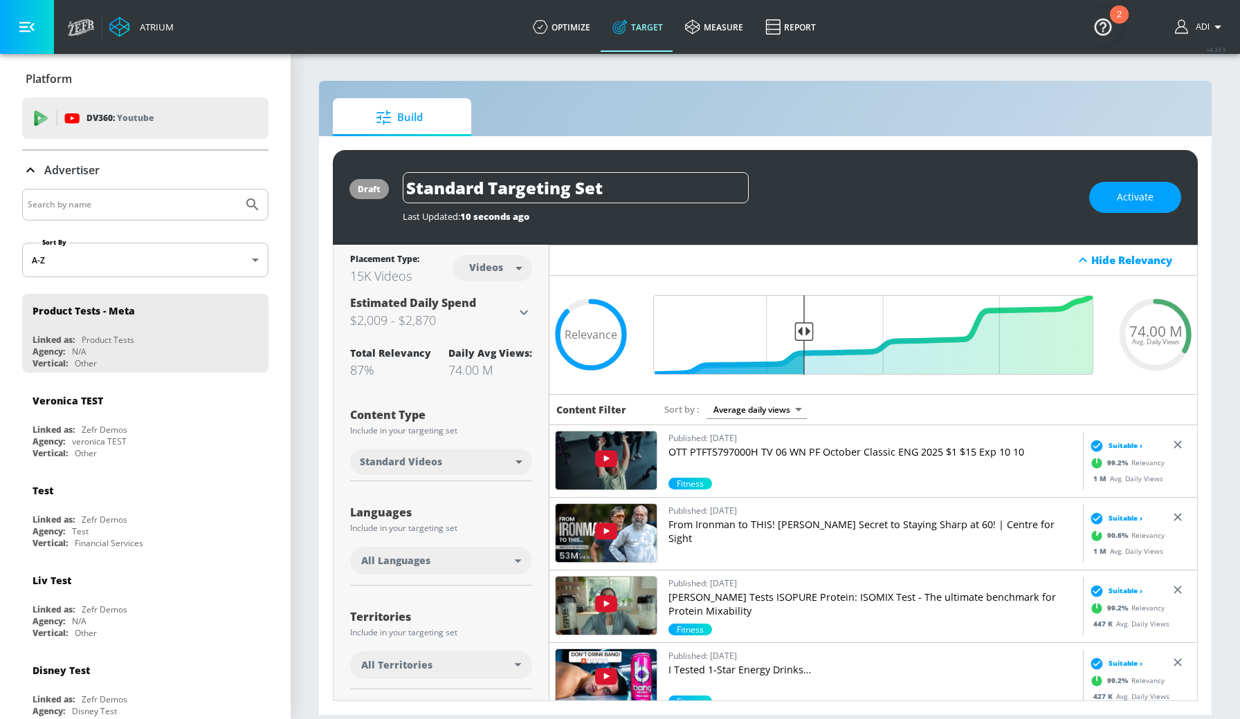
type input "0.67"
click at [803, 353] on input "Final Threshold" at bounding box center [873, 335] width 454 height 80
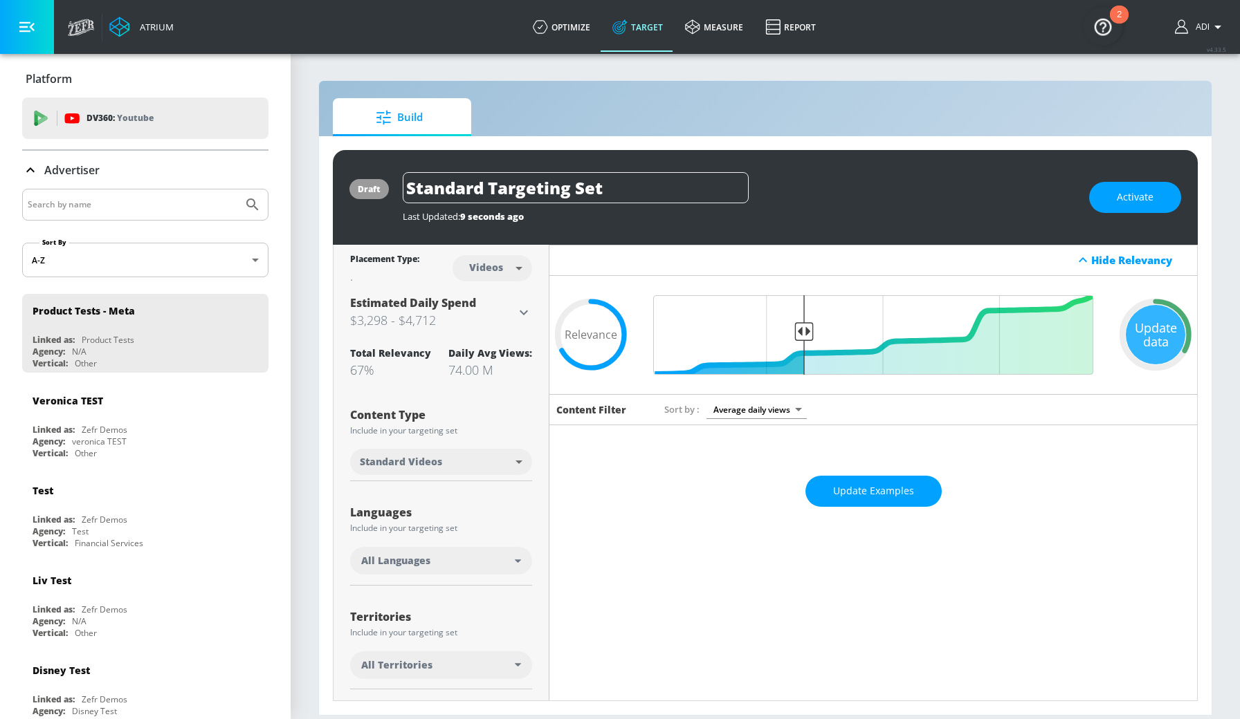
click at [803, 353] on input "Final Threshold" at bounding box center [873, 335] width 454 height 80
click at [890, 497] on span "Update Examples" at bounding box center [873, 491] width 81 height 17
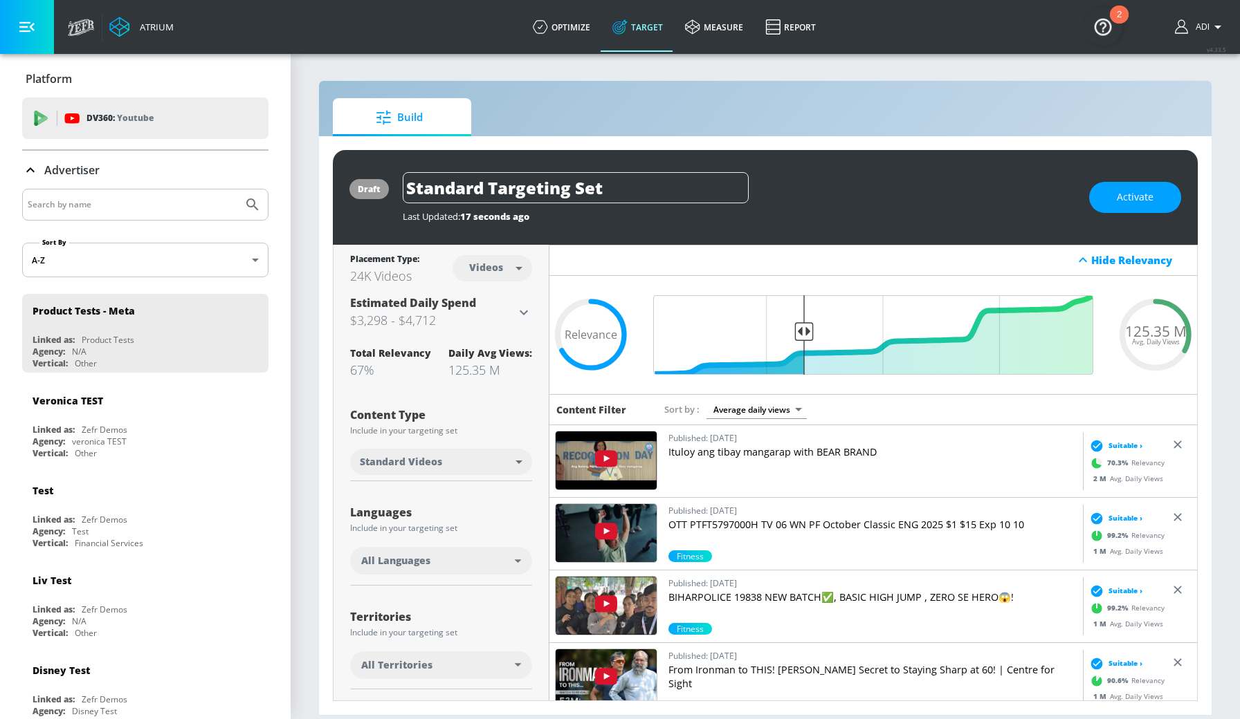
click at [436, 557] on div "All Languages" at bounding box center [438, 561] width 154 height 14
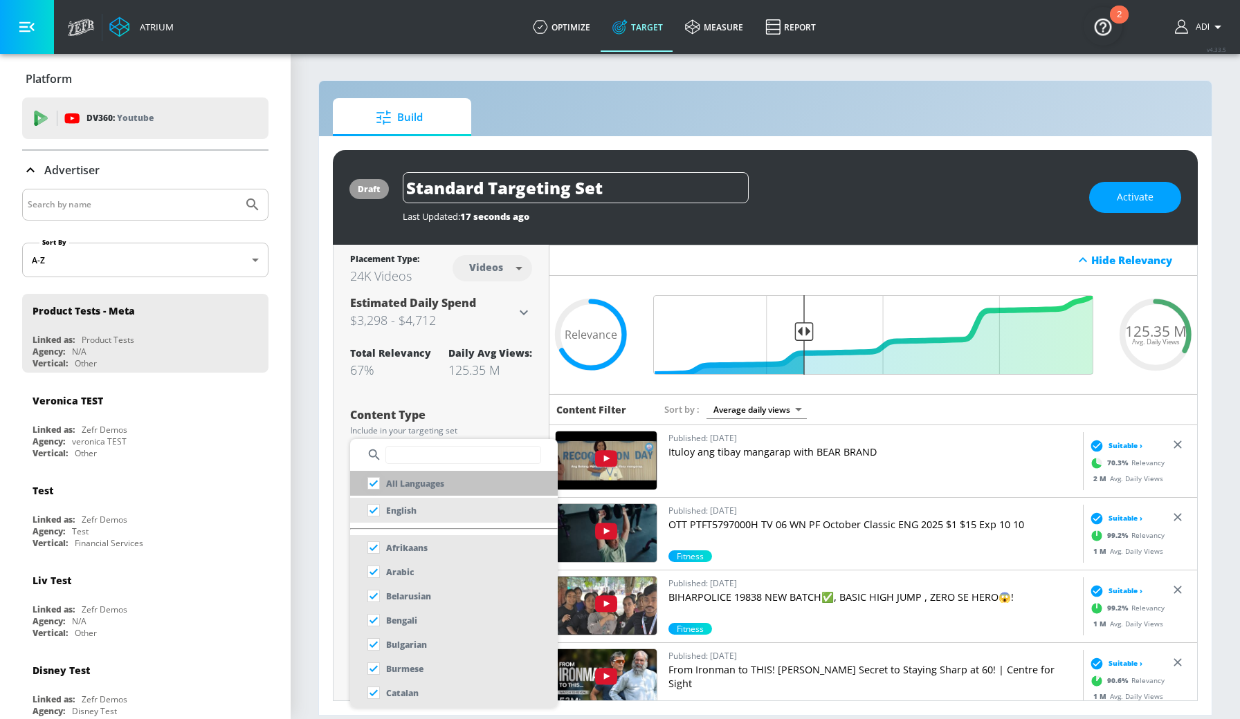
click at [374, 478] on input "checkbox" at bounding box center [373, 483] width 25 height 25
click at [371, 486] on input "checkbox" at bounding box center [373, 483] width 25 height 25
checkbox input "true"
click at [378, 523] on input "checkbox" at bounding box center [373, 510] width 25 height 25
checkbox input "true"
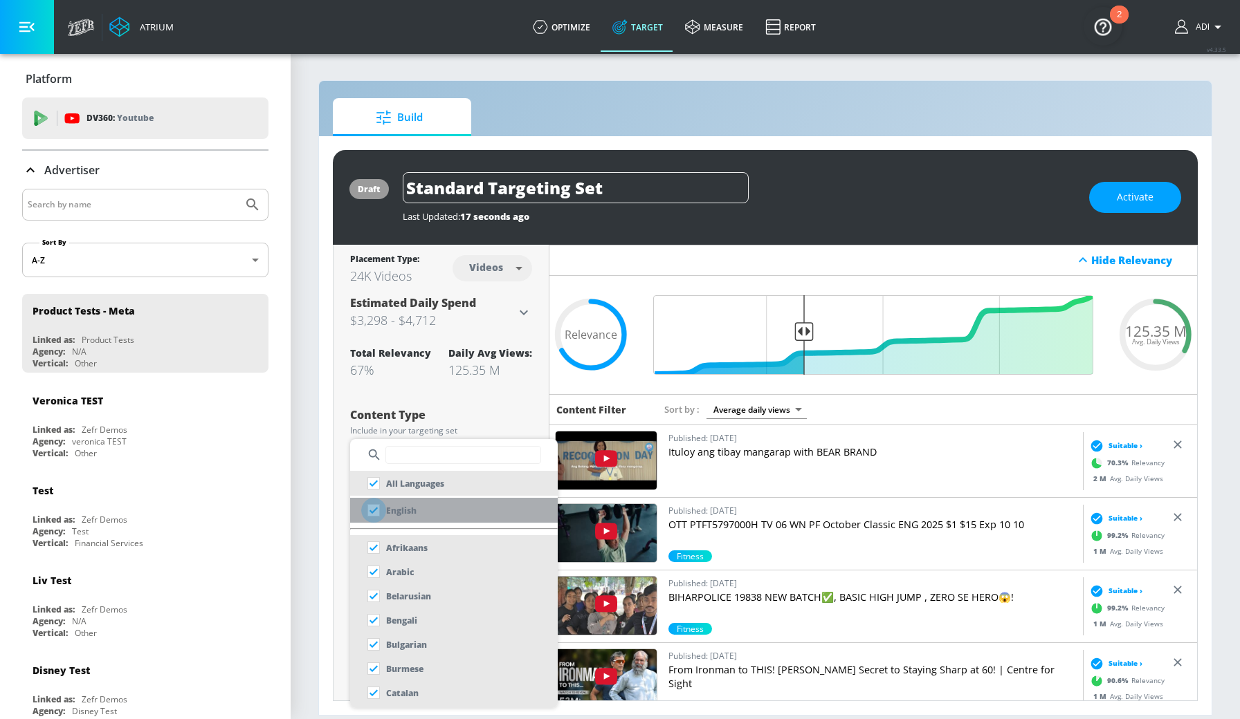
checkbox input "false"
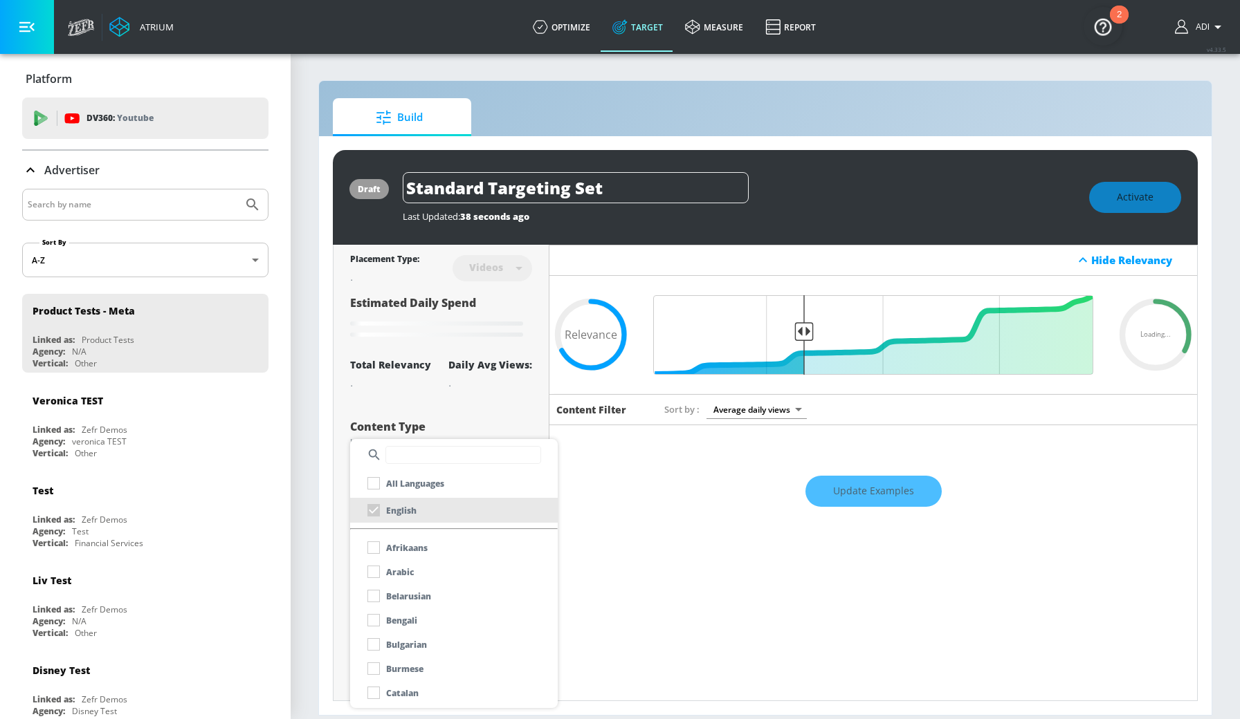
click at [1177, 414] on div at bounding box center [620, 359] width 1240 height 719
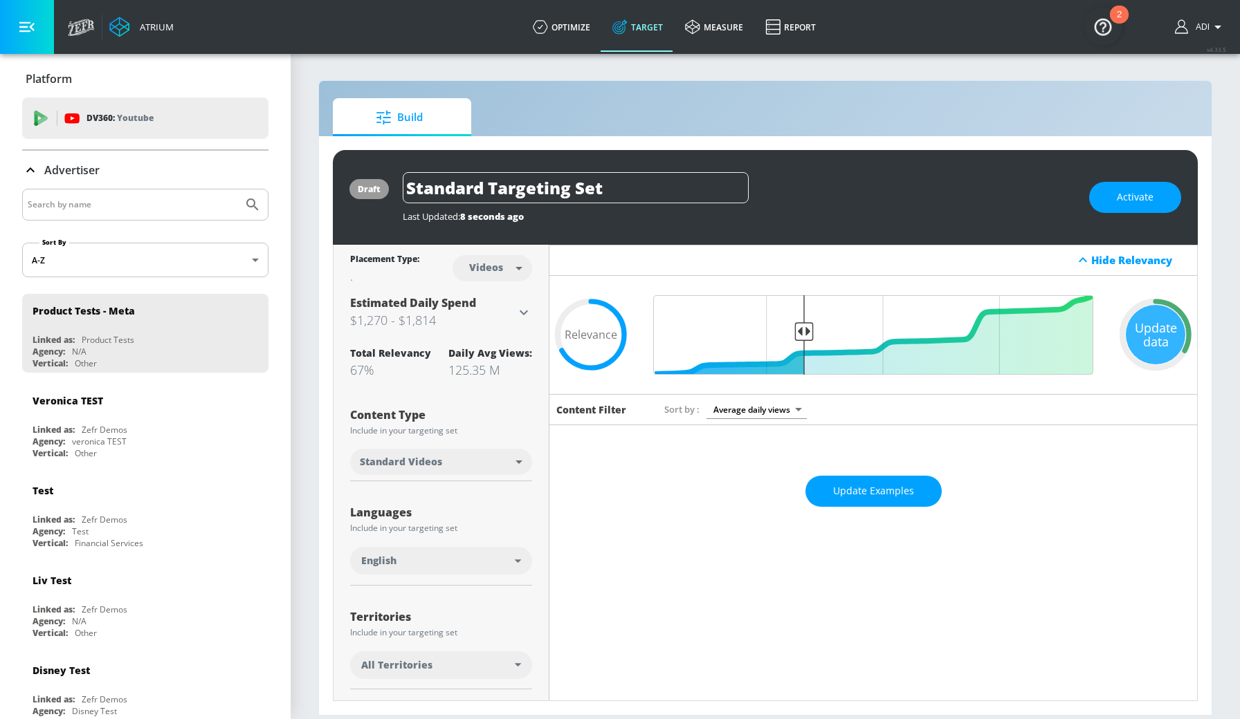
click at [496, 567] on div "English" at bounding box center [438, 561] width 154 height 14
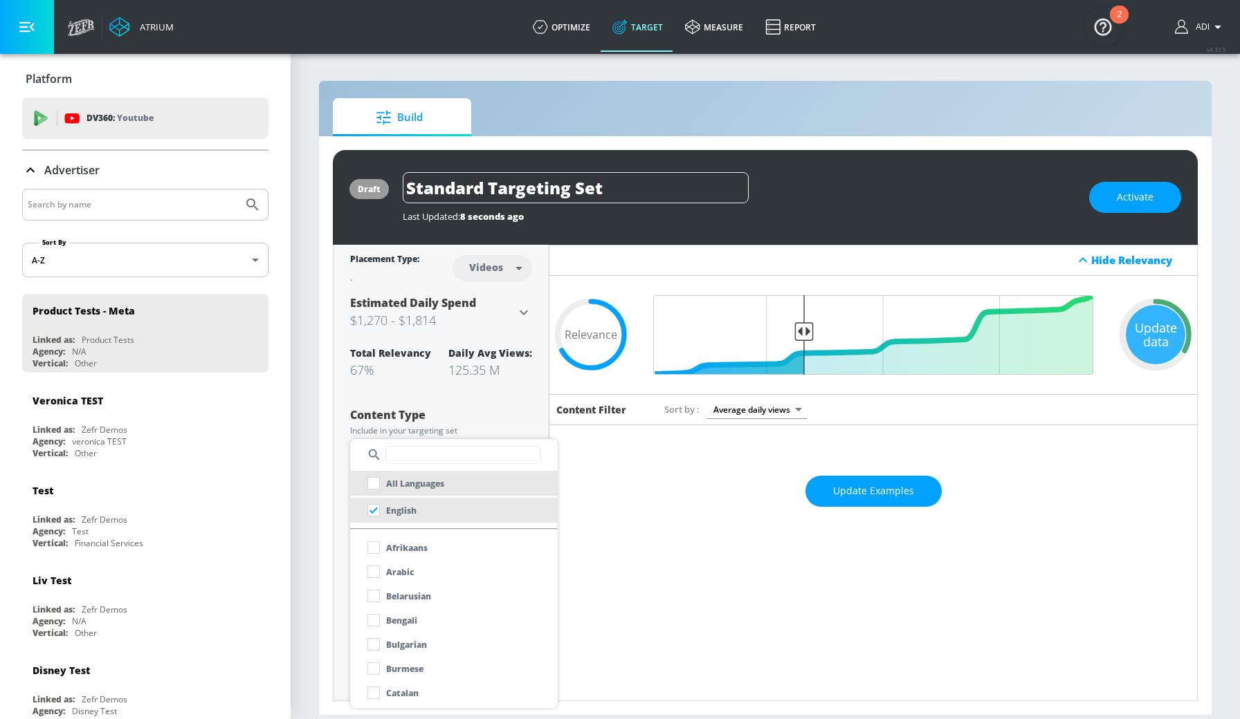
click at [371, 486] on input "checkbox" at bounding box center [373, 483] width 25 height 25
checkbox input "true"
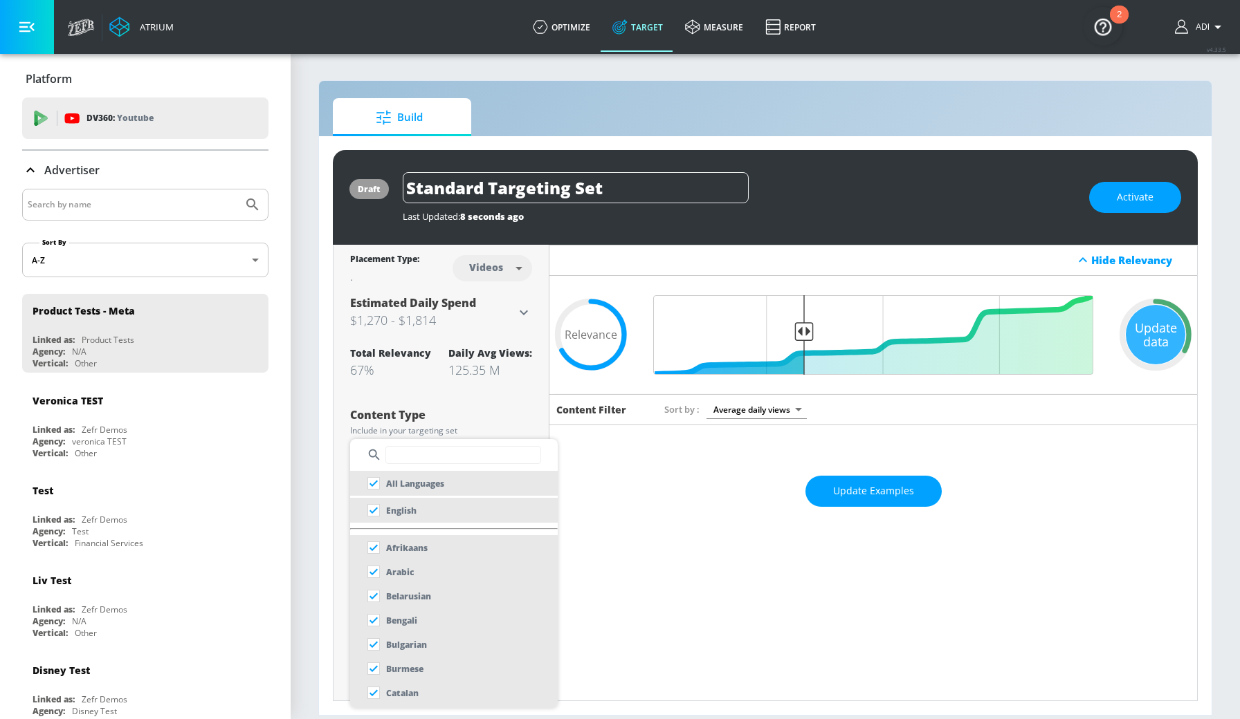
click at [680, 516] on div at bounding box center [620, 359] width 1240 height 719
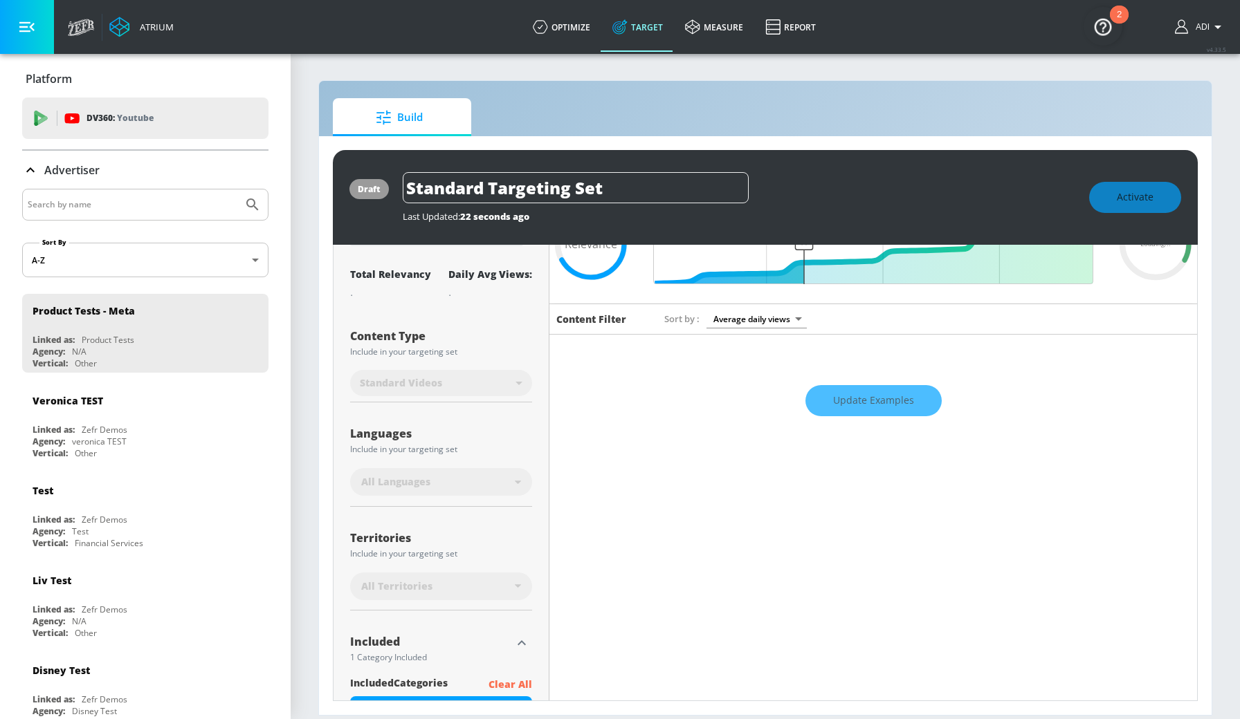
scroll to position [116, 0]
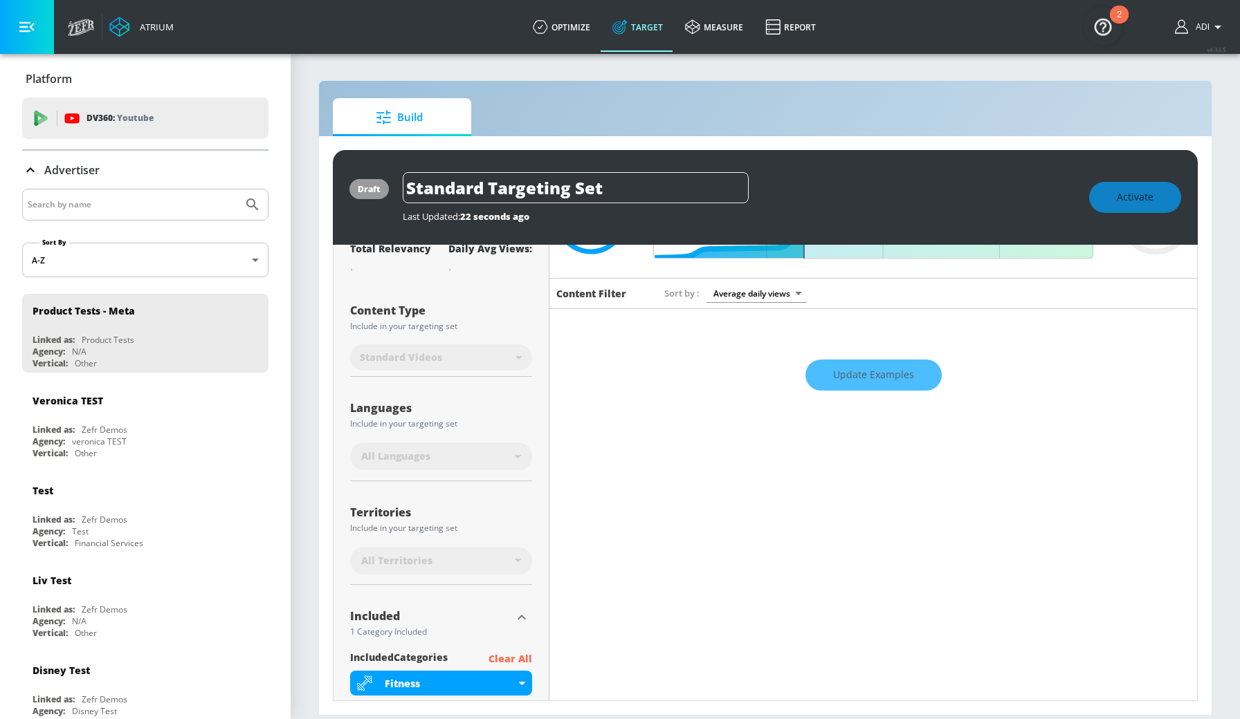
click at [499, 564] on div "All Territories" at bounding box center [438, 561] width 154 height 14
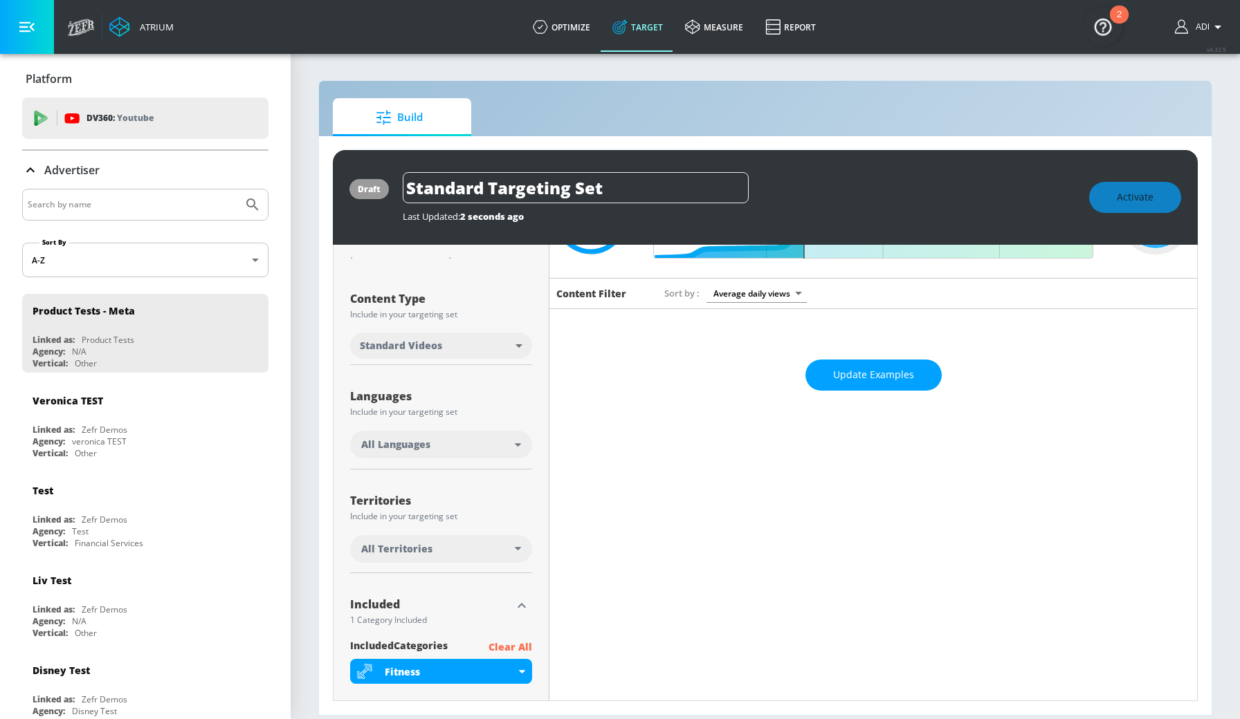
click at [511, 550] on div "All Territories" at bounding box center [438, 549] width 154 height 14
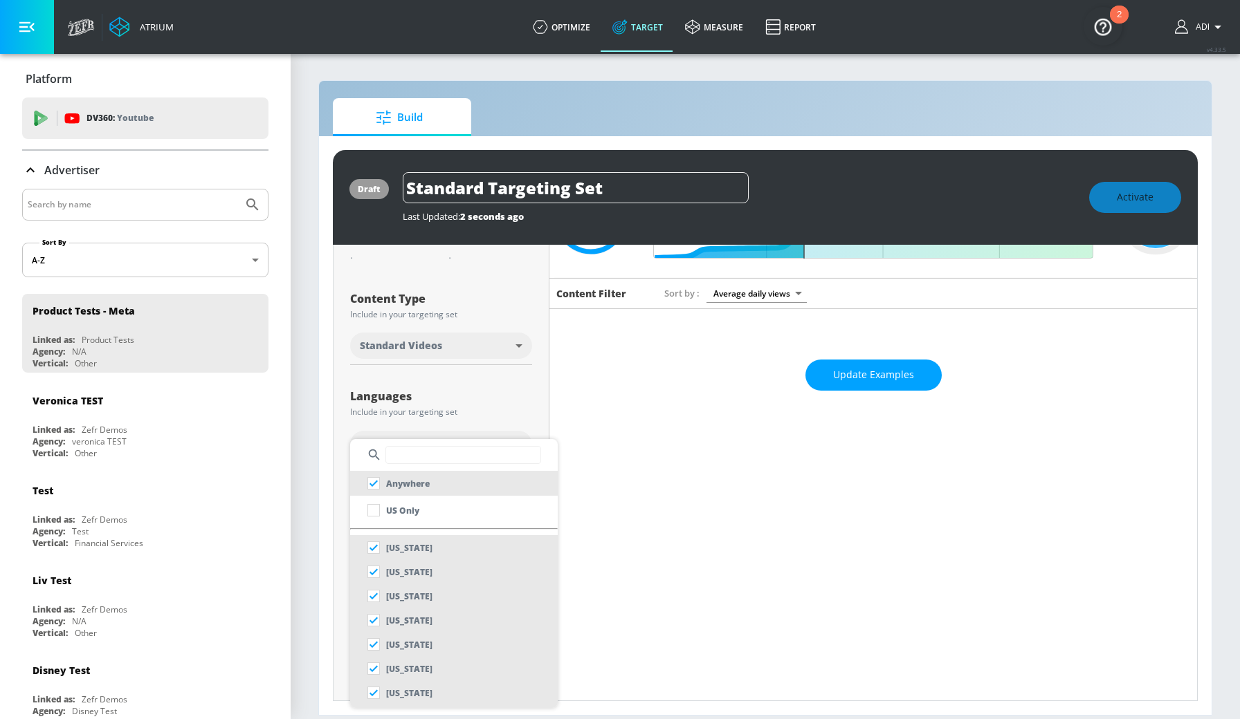
click at [446, 450] on input "text" at bounding box center [463, 455] width 156 height 18
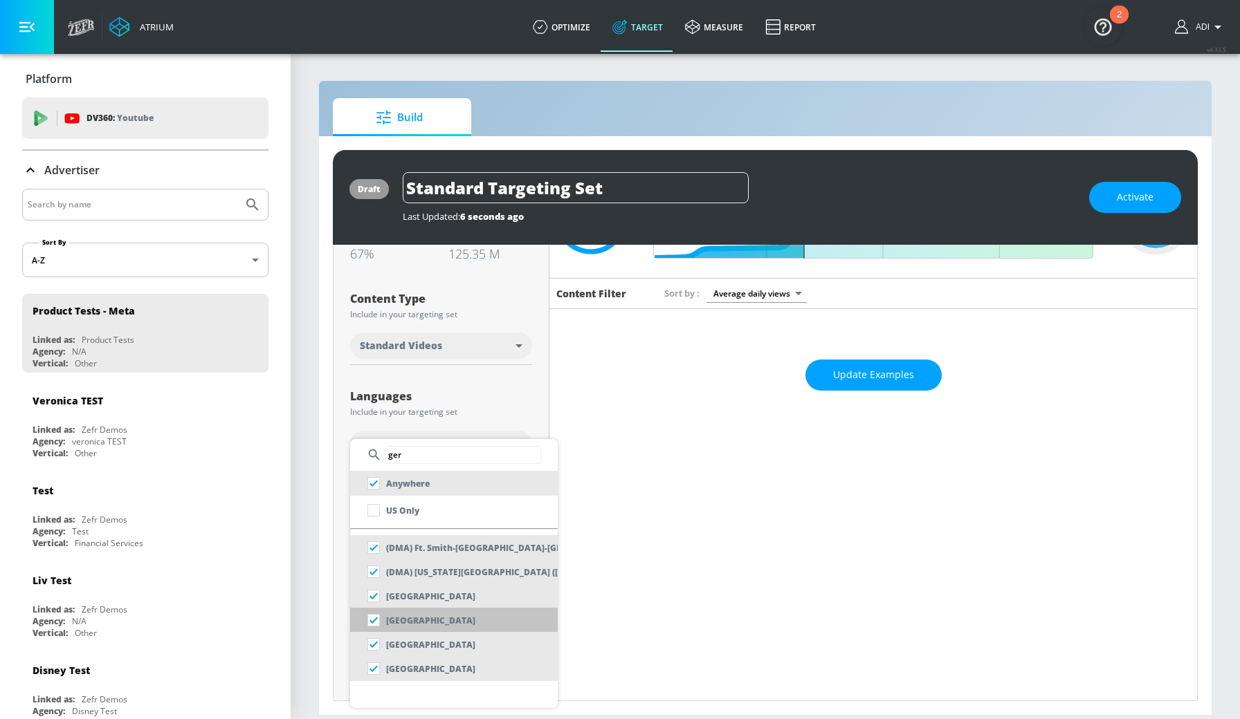
type input "ger"
click at [377, 621] on input "checkbox" at bounding box center [373, 620] width 25 height 25
checkbox input "false"
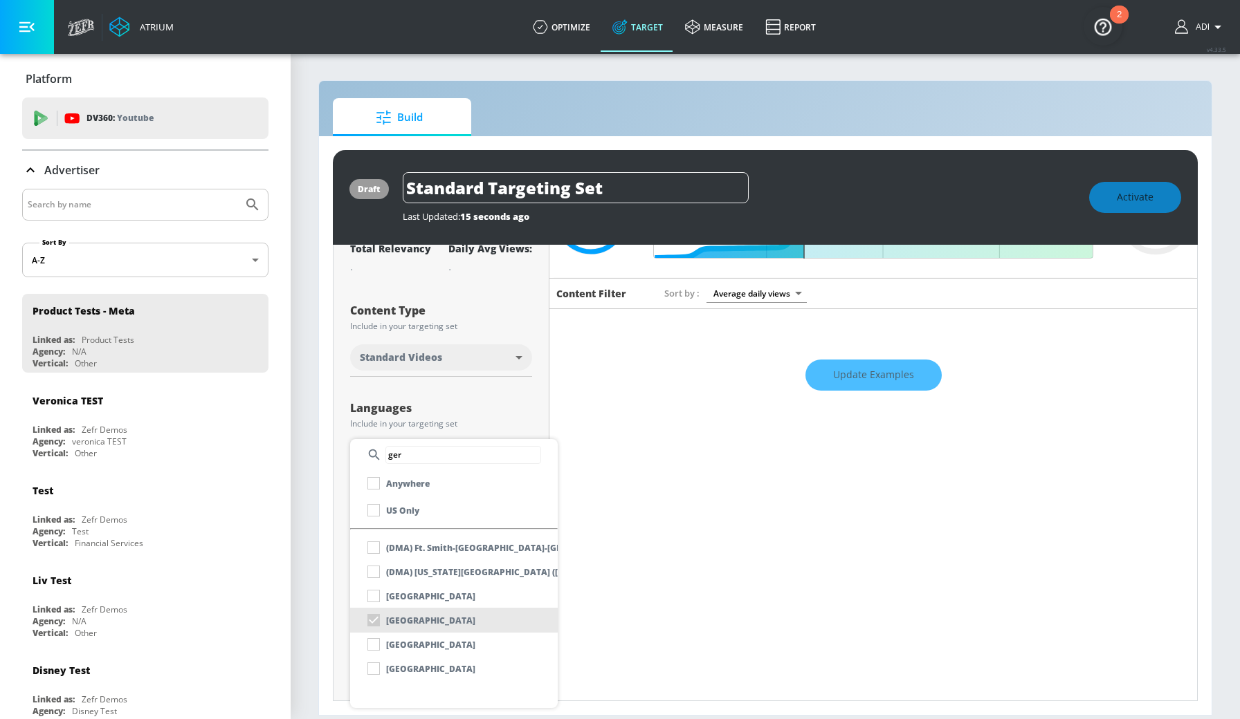
click at [674, 564] on div at bounding box center [620, 359] width 1240 height 719
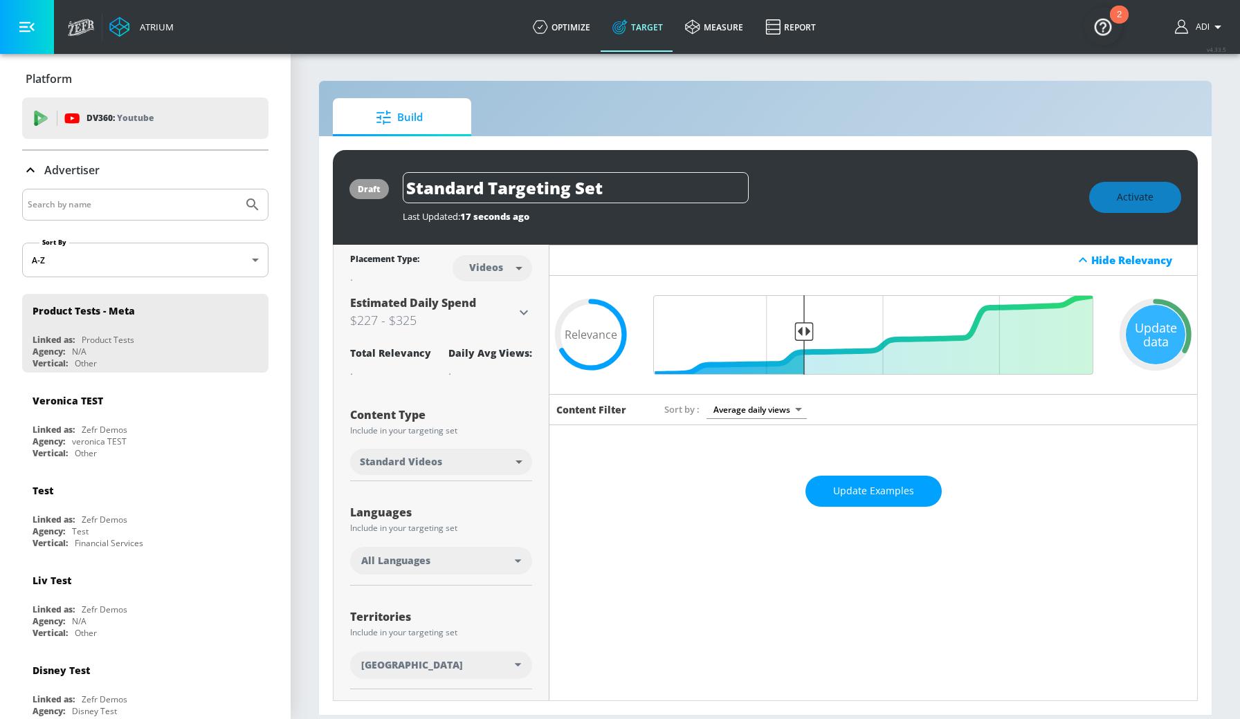
scroll to position [0, 0]
click at [851, 499] on span "Update Examples" at bounding box center [873, 491] width 81 height 17
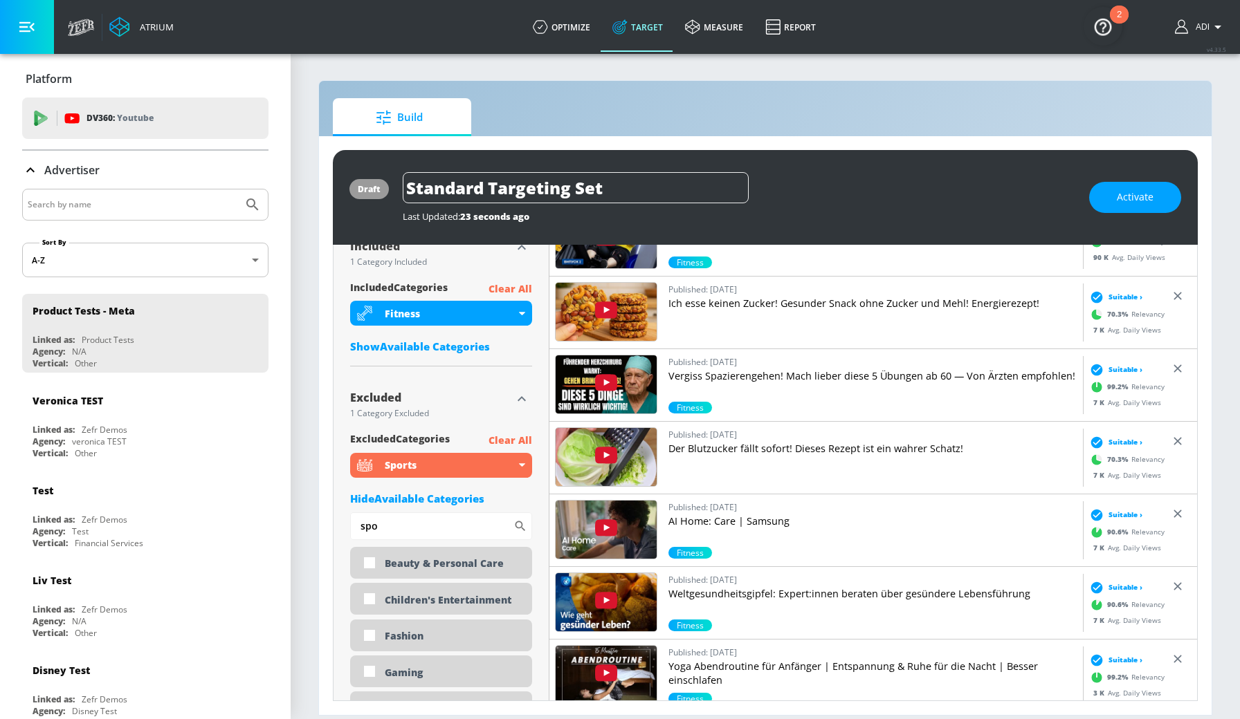
scroll to position [3522, 0]
